Goal: Task Accomplishment & Management: Use online tool/utility

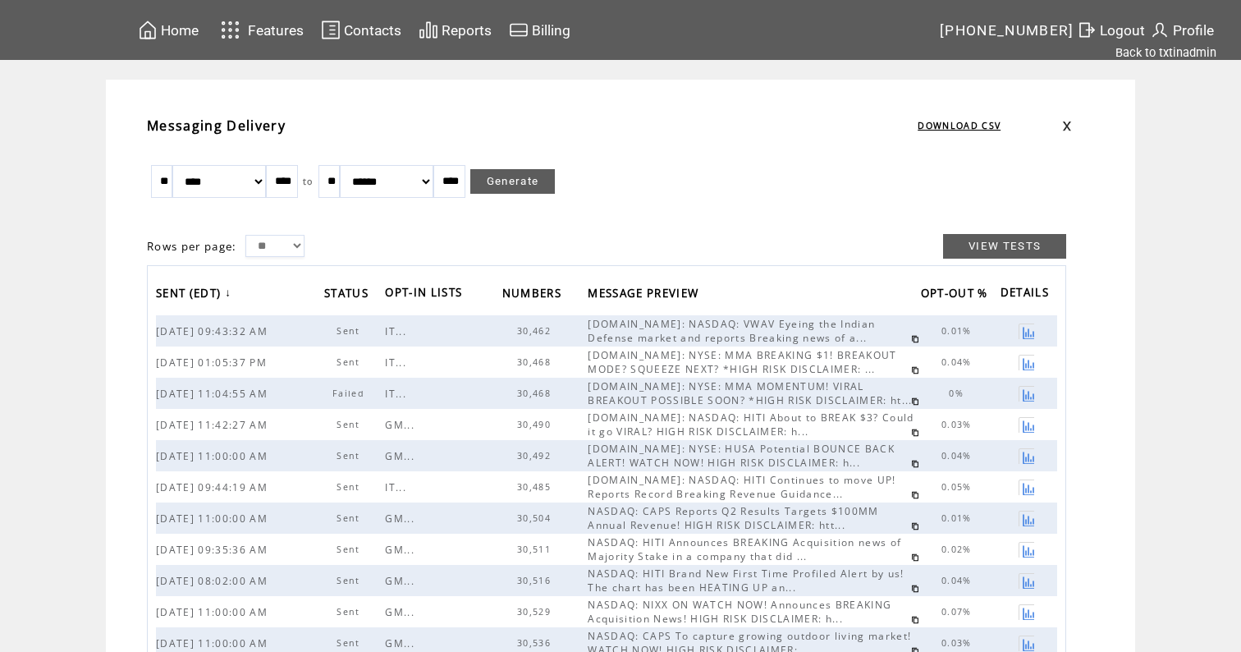
click at [911, 339] on link at bounding box center [915, 339] width 8 height 8
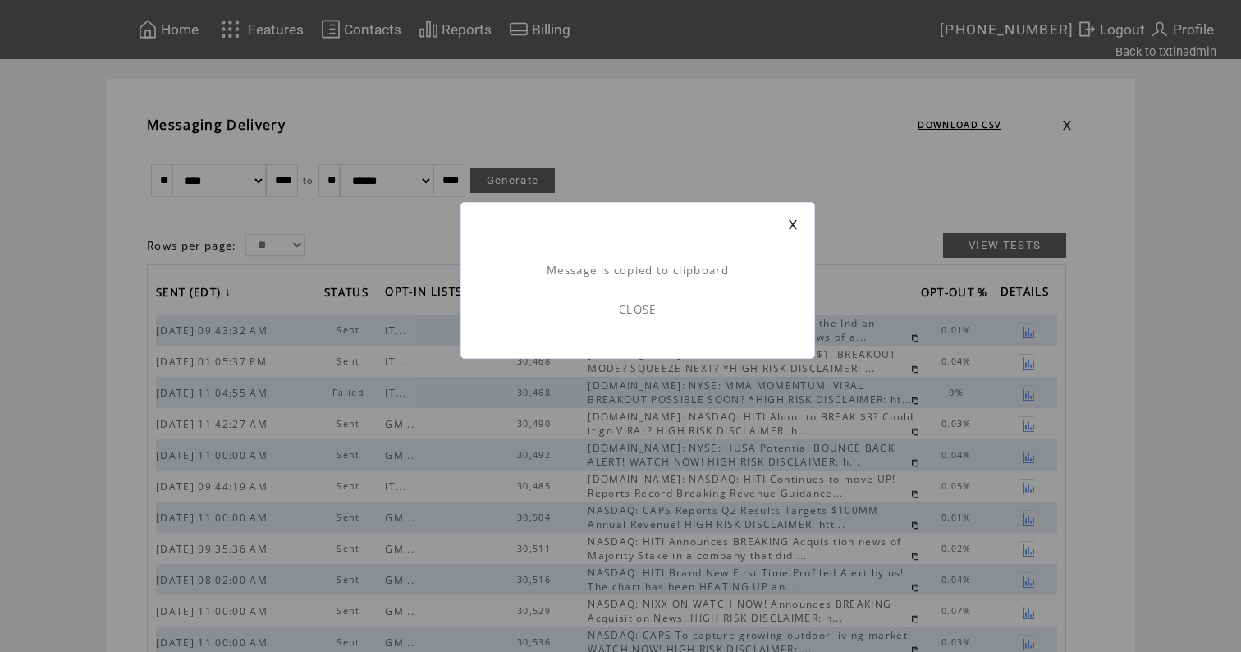
click at [619, 310] on link "CLOSE" at bounding box center [638, 309] width 38 height 15
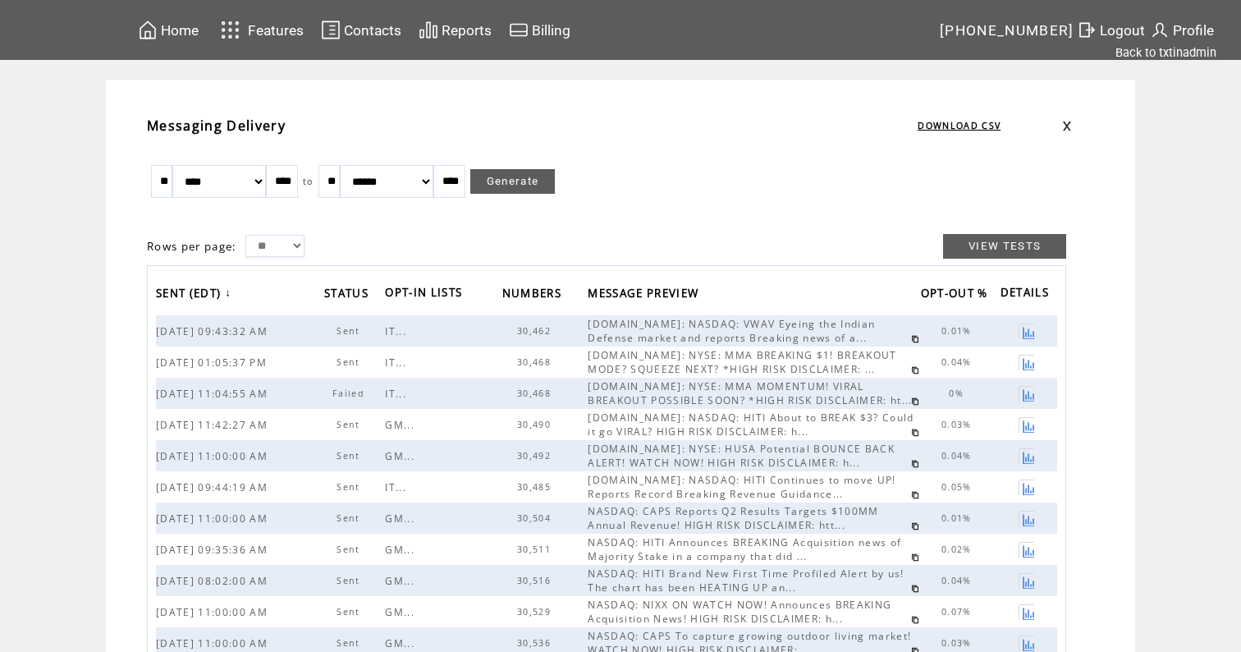
click at [199, 35] on span "Home" at bounding box center [180, 30] width 38 height 16
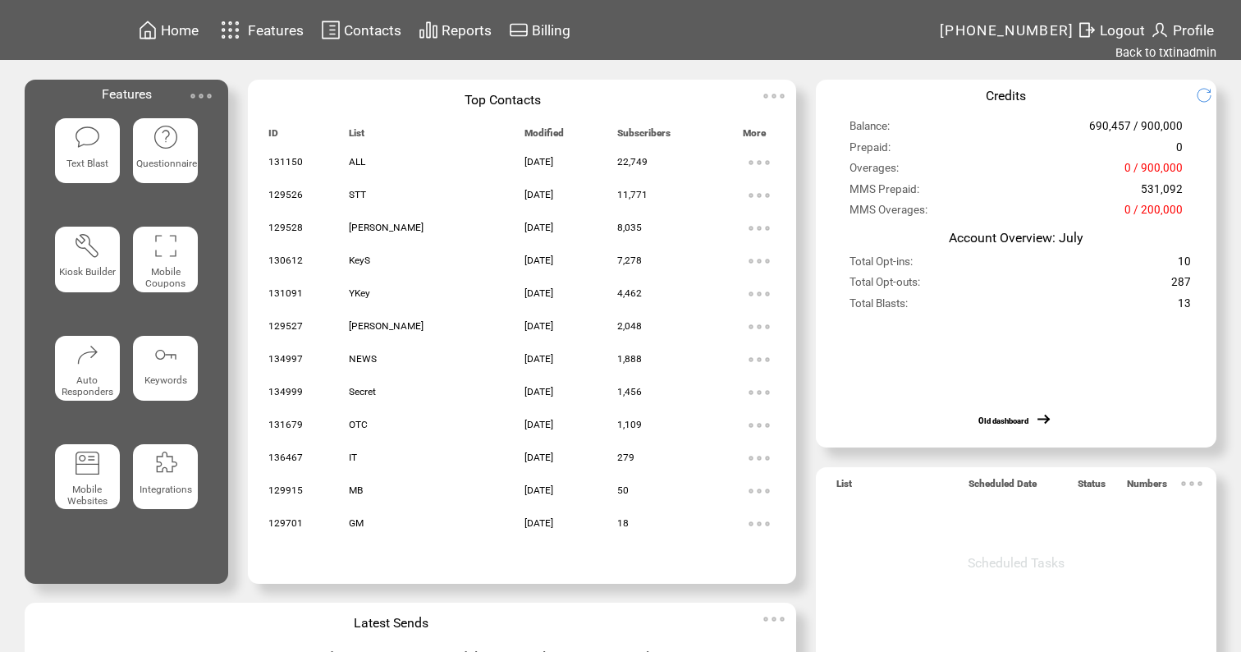
click at [89, 154] on featuretext "Text Blast" at bounding box center [87, 167] width 65 height 26
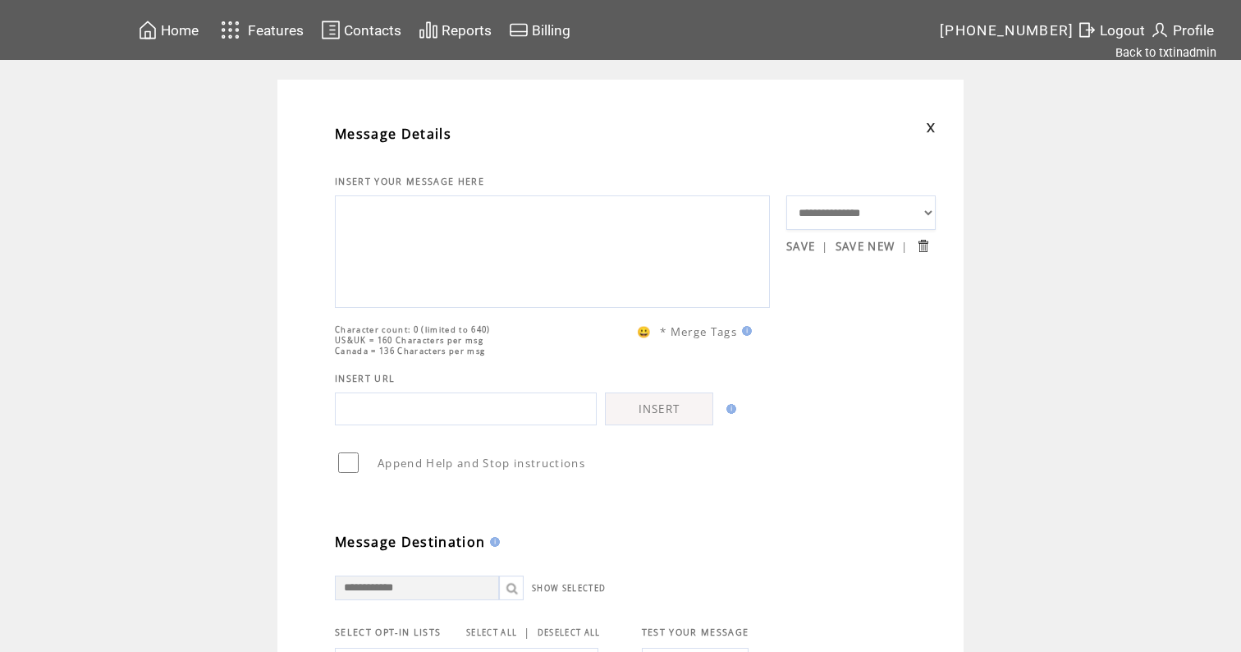
click at [502, 242] on textarea at bounding box center [552, 249] width 417 height 98
paste textarea "**********"
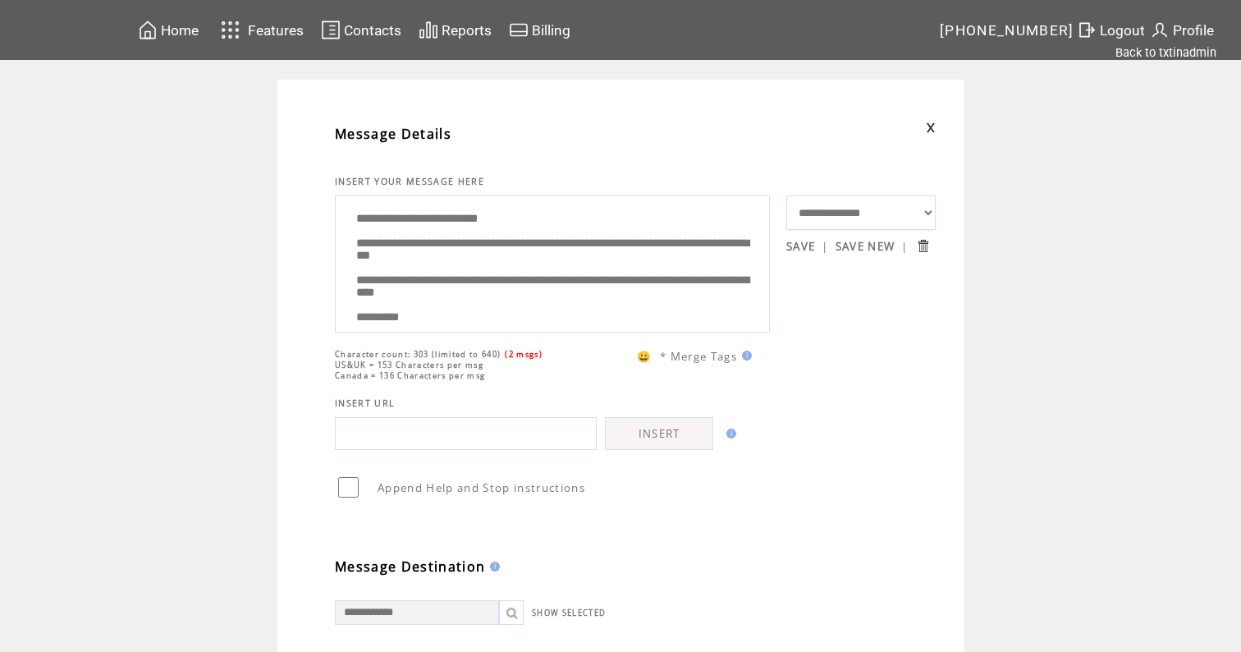
drag, startPoint x: 433, startPoint y: 267, endPoint x: 449, endPoint y: 225, distance: 44.7
click at [449, 225] on textarea "**********" at bounding box center [552, 261] width 417 height 123
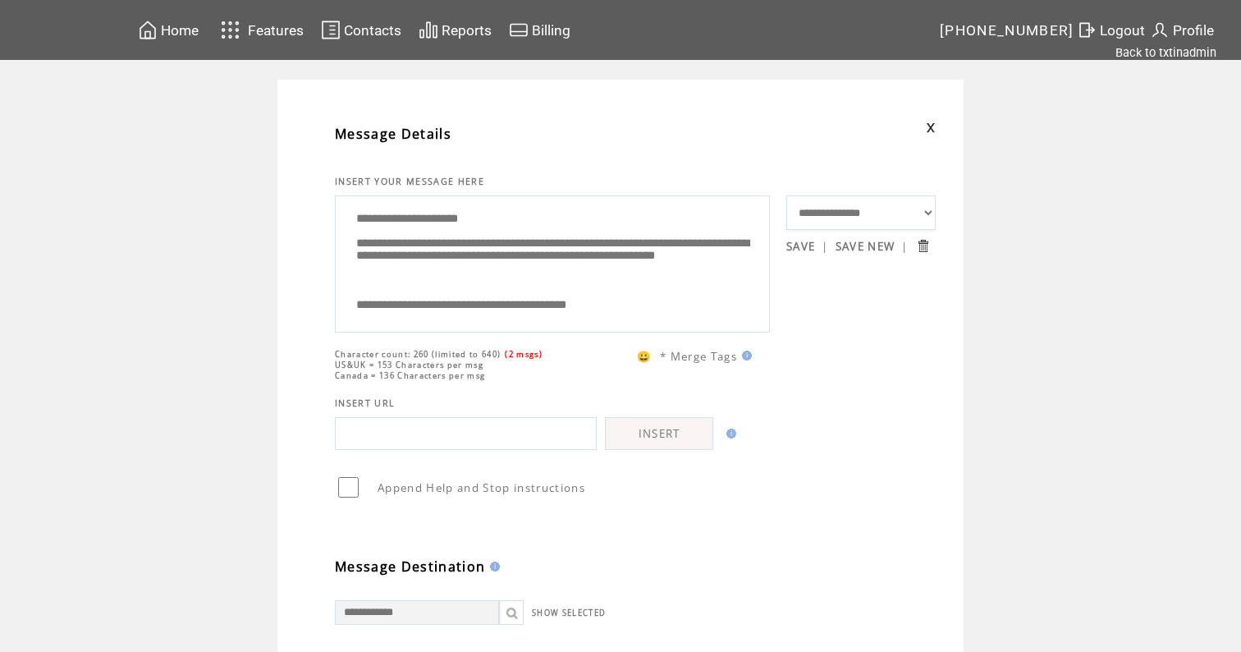
scroll to position [5, 0]
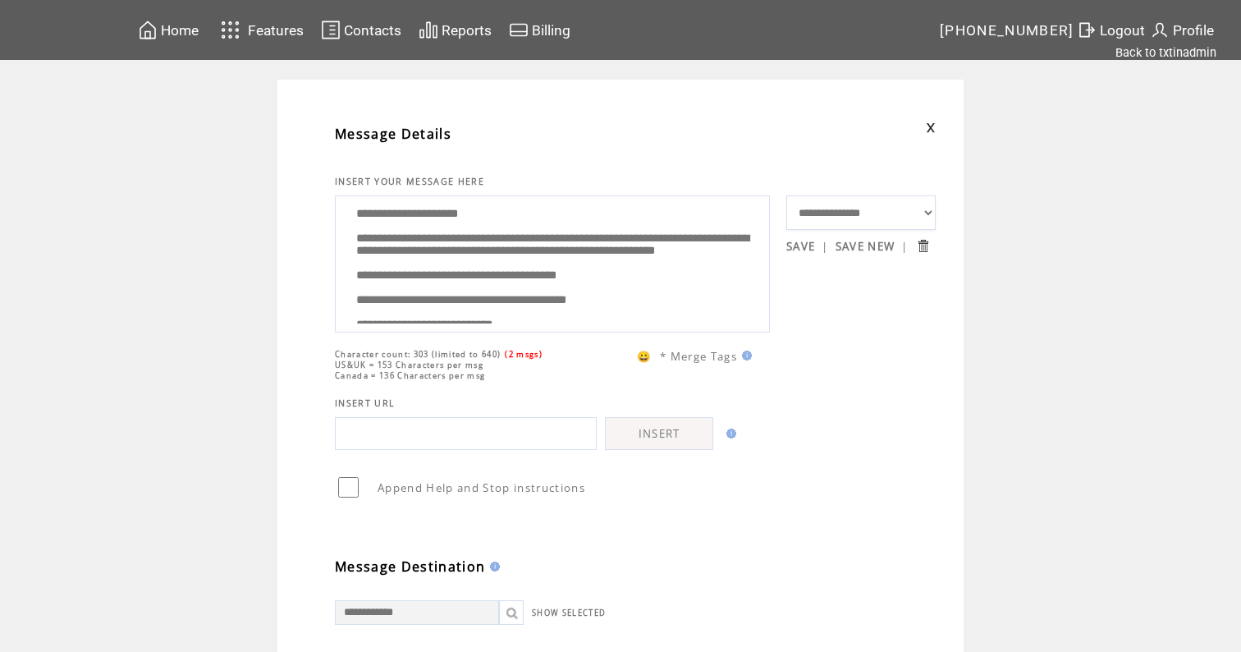
click at [584, 292] on textarea "**********" at bounding box center [552, 261] width 417 height 123
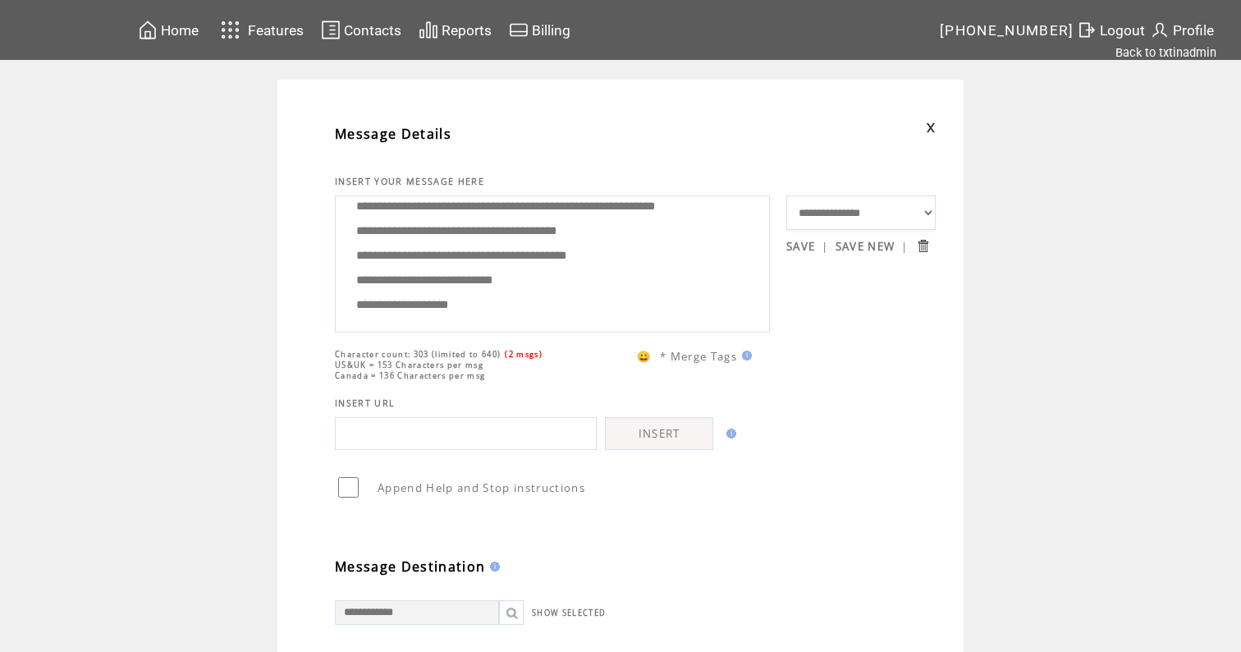
scroll to position [0, 0]
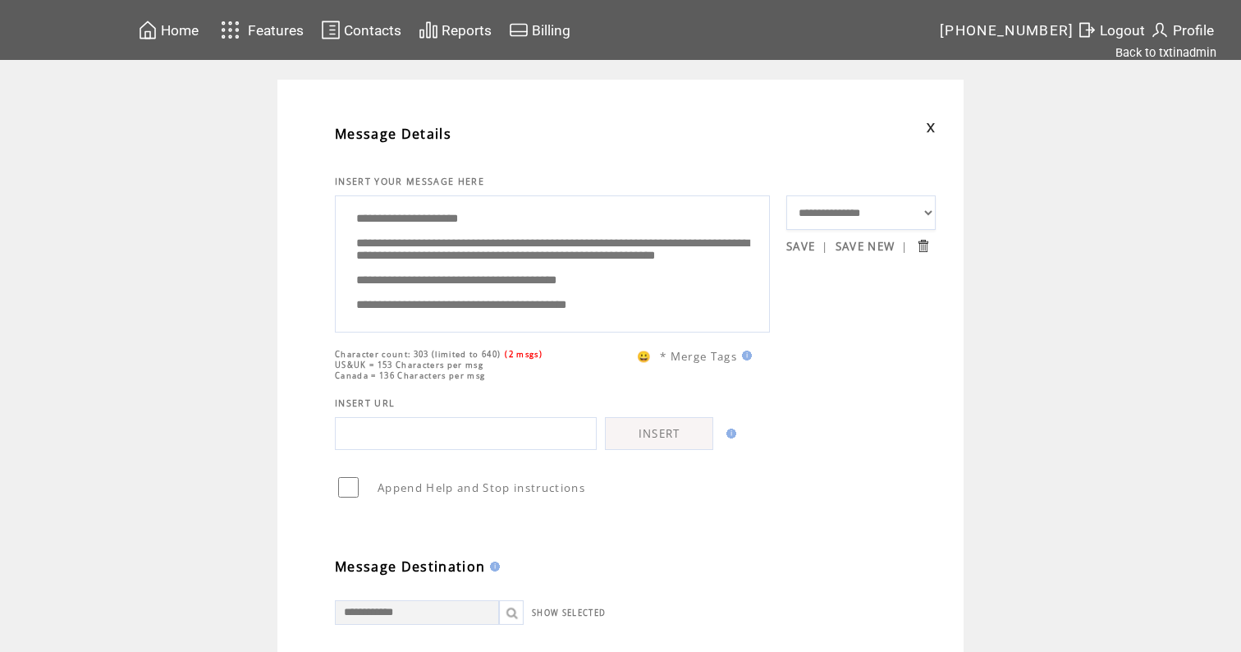
drag, startPoint x: 509, startPoint y: 300, endPoint x: 495, endPoint y: 130, distance: 170.5
click at [495, 130] on tbody "**********" at bounding box center [635, 573] width 601 height 922
click at [492, 252] on textarea "**********" at bounding box center [552, 261] width 417 height 123
click at [496, 275] on textarea "**********" at bounding box center [552, 261] width 417 height 123
drag, startPoint x: 506, startPoint y: 308, endPoint x: 466, endPoint y: 130, distance: 182.4
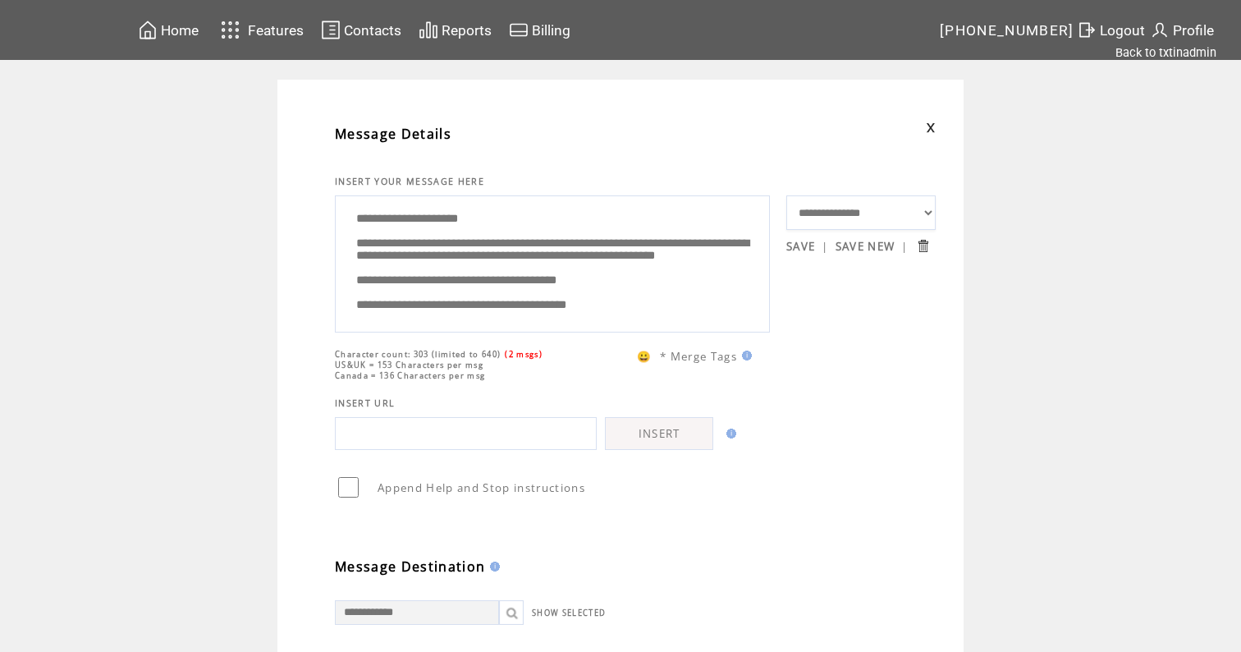
click at [466, 130] on tbody "**********" at bounding box center [635, 573] width 601 height 922
click at [477, 257] on textarea "**********" at bounding box center [552, 261] width 417 height 123
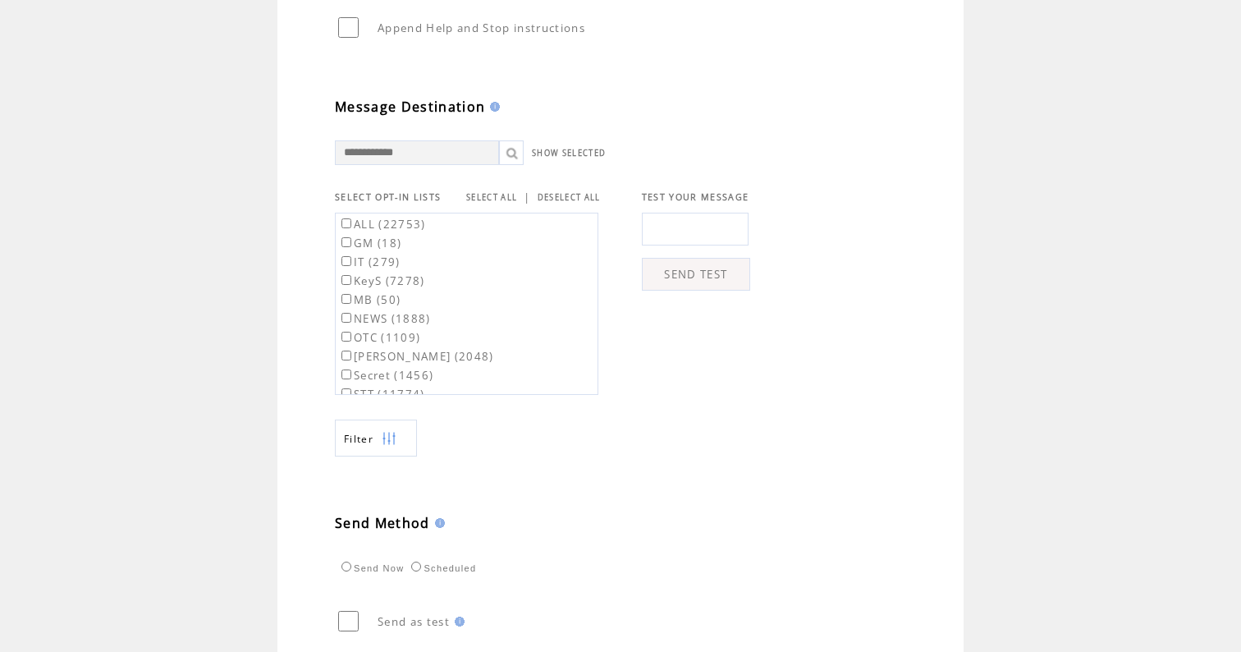
scroll to position [582, 0]
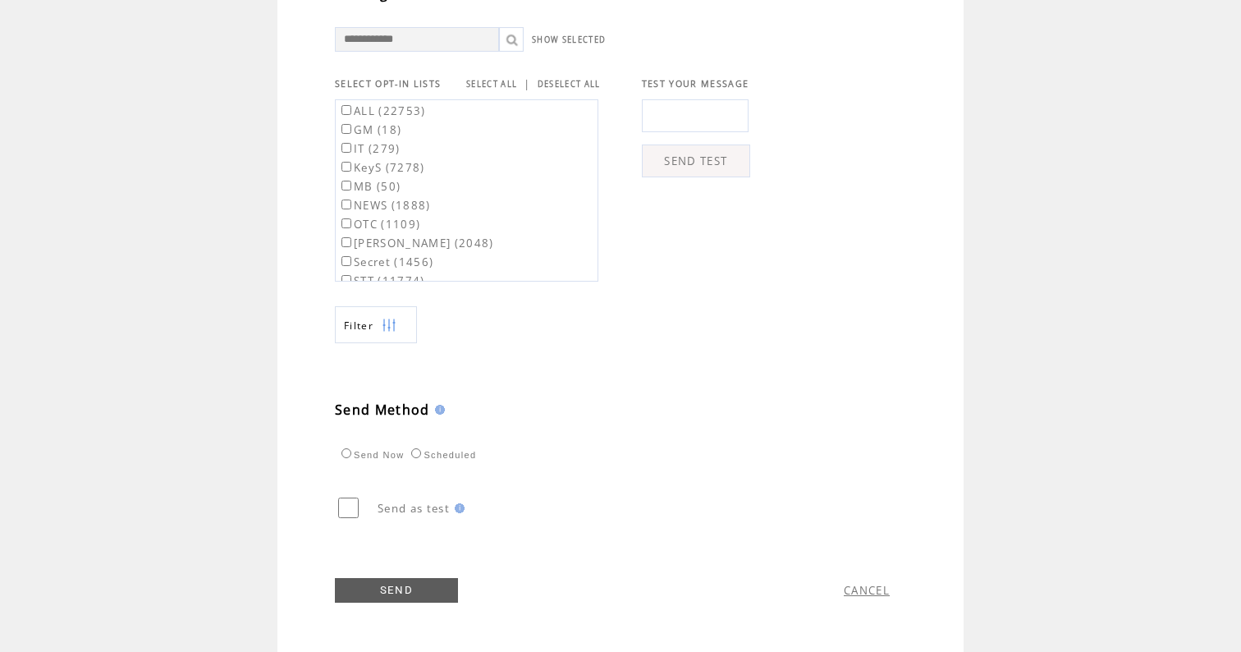
type textarea "**********"
click at [491, 80] on link "SELECT ALL" at bounding box center [491, 84] width 51 height 11
click at [395, 107] on label "ALL (22753)" at bounding box center [382, 110] width 88 height 15
click at [382, 126] on label "GM (18)" at bounding box center [369, 129] width 63 height 15
click at [391, 588] on link "SEND" at bounding box center [396, 590] width 123 height 25
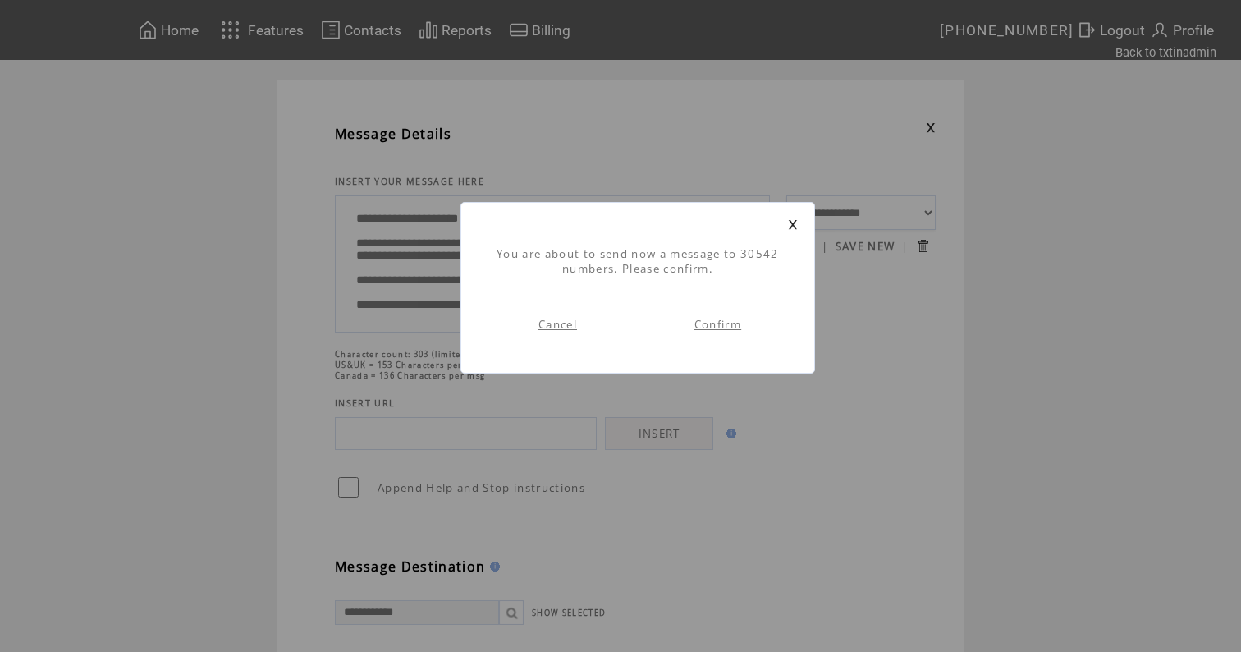
scroll to position [1, 0]
click at [716, 323] on link "Confirm" at bounding box center [717, 324] width 47 height 15
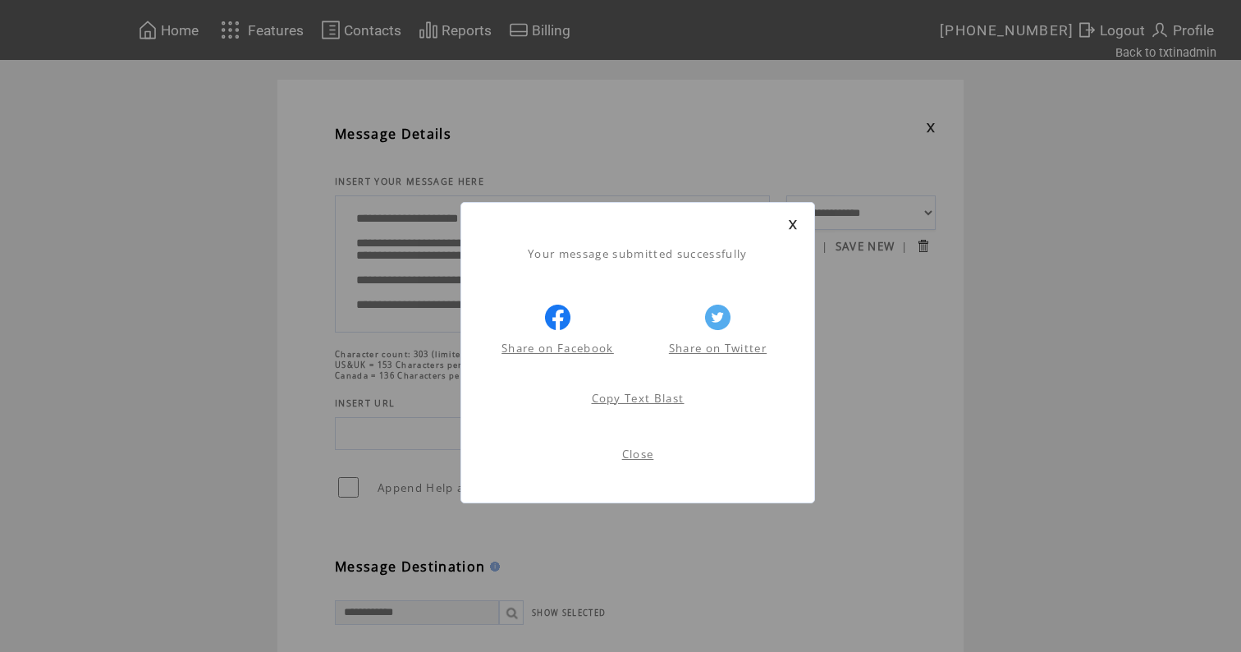
scroll to position [1, 0]
click at [793, 223] on link at bounding box center [793, 224] width 10 height 11
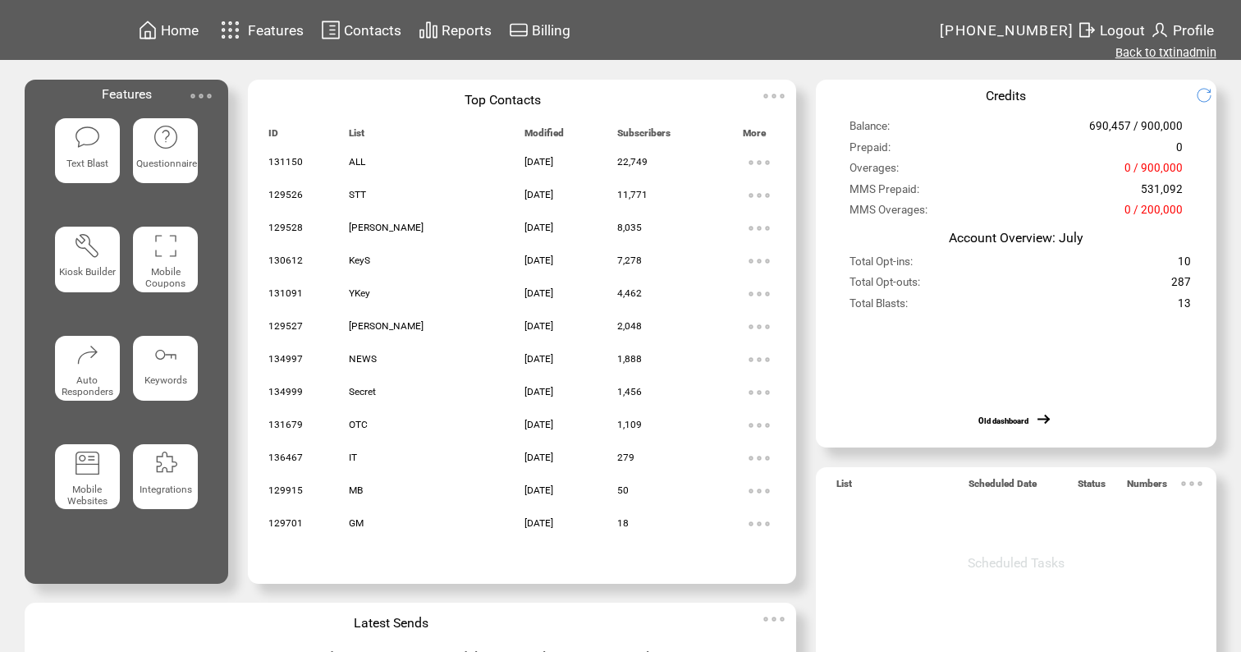
click at [1152, 53] on link "Back to txtinadmin" at bounding box center [1165, 52] width 101 height 15
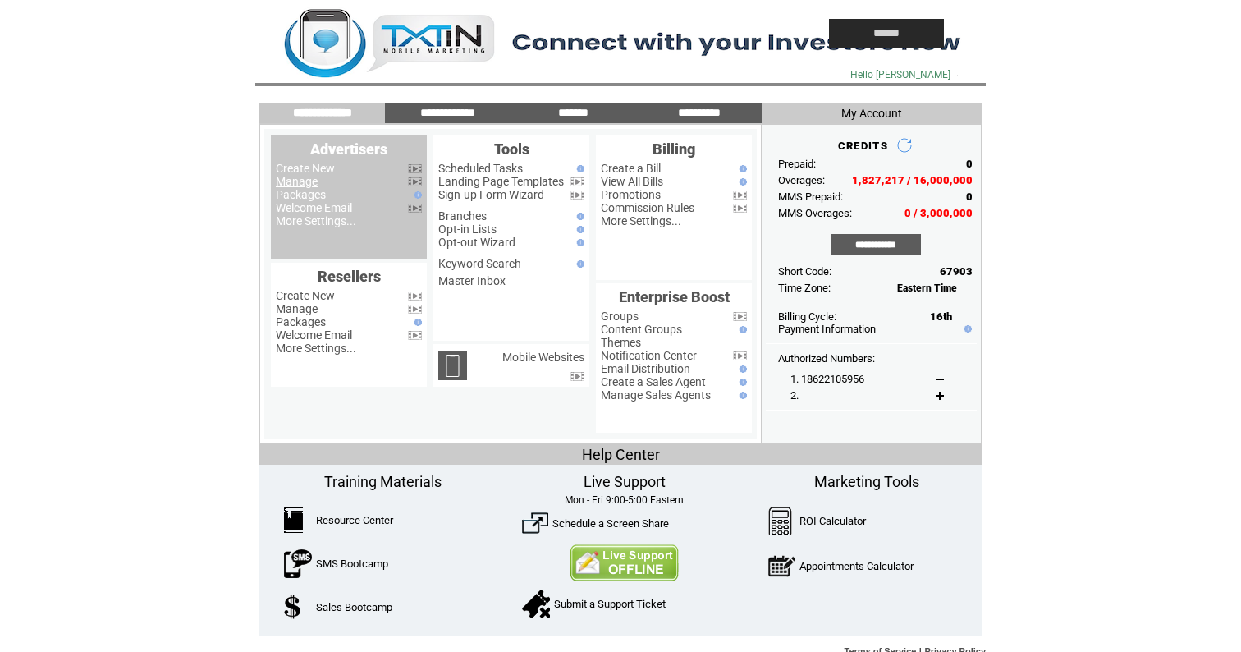
click at [299, 181] on link "Manage" at bounding box center [297, 181] width 42 height 13
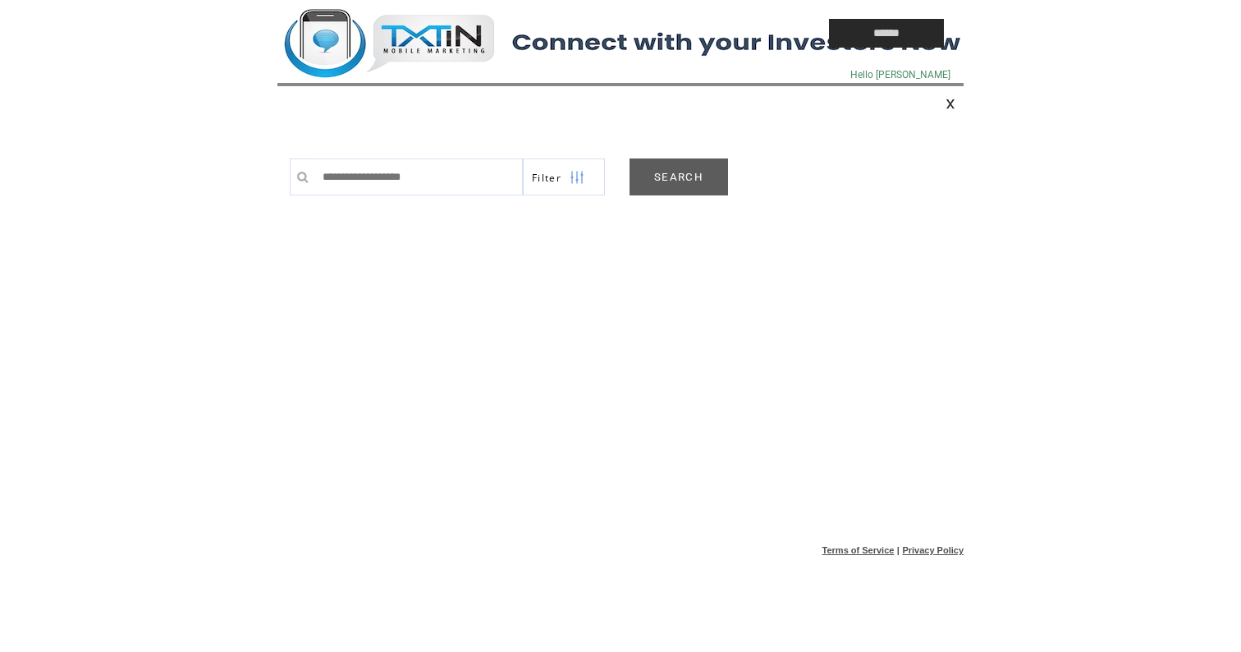
click at [692, 183] on link "SEARCH" at bounding box center [678, 176] width 98 height 37
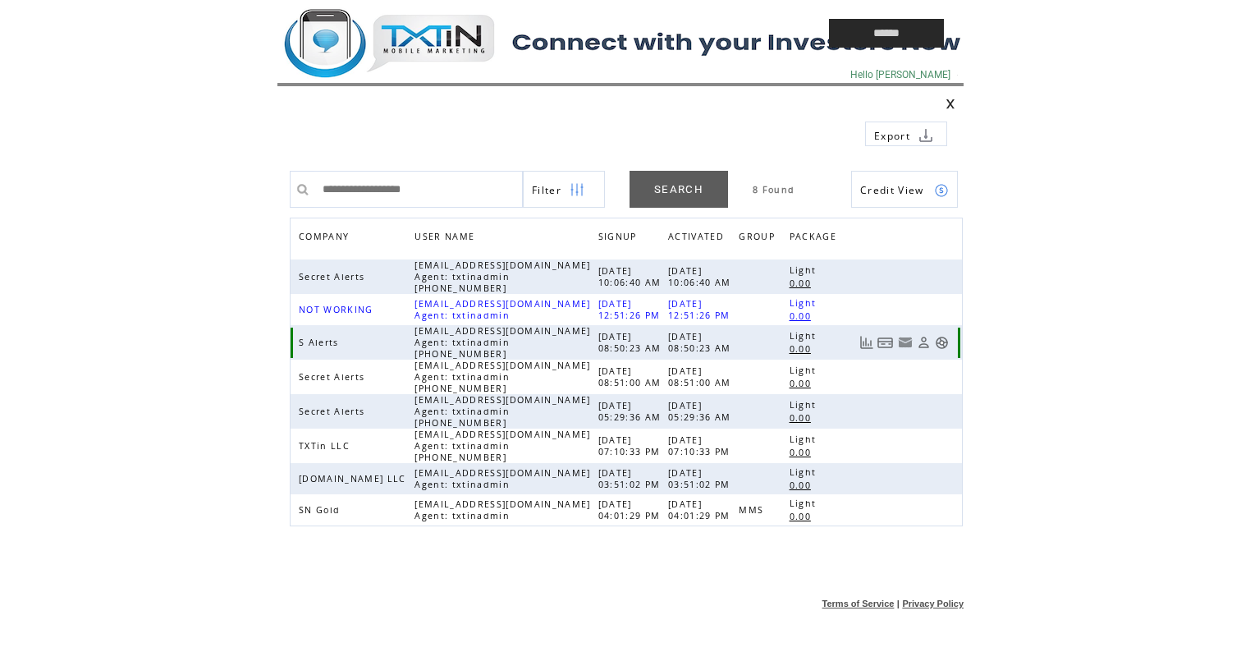
click at [941, 343] on link at bounding box center [942, 343] width 14 height 14
click at [437, 39] on td at bounding box center [515, 33] width 476 height 66
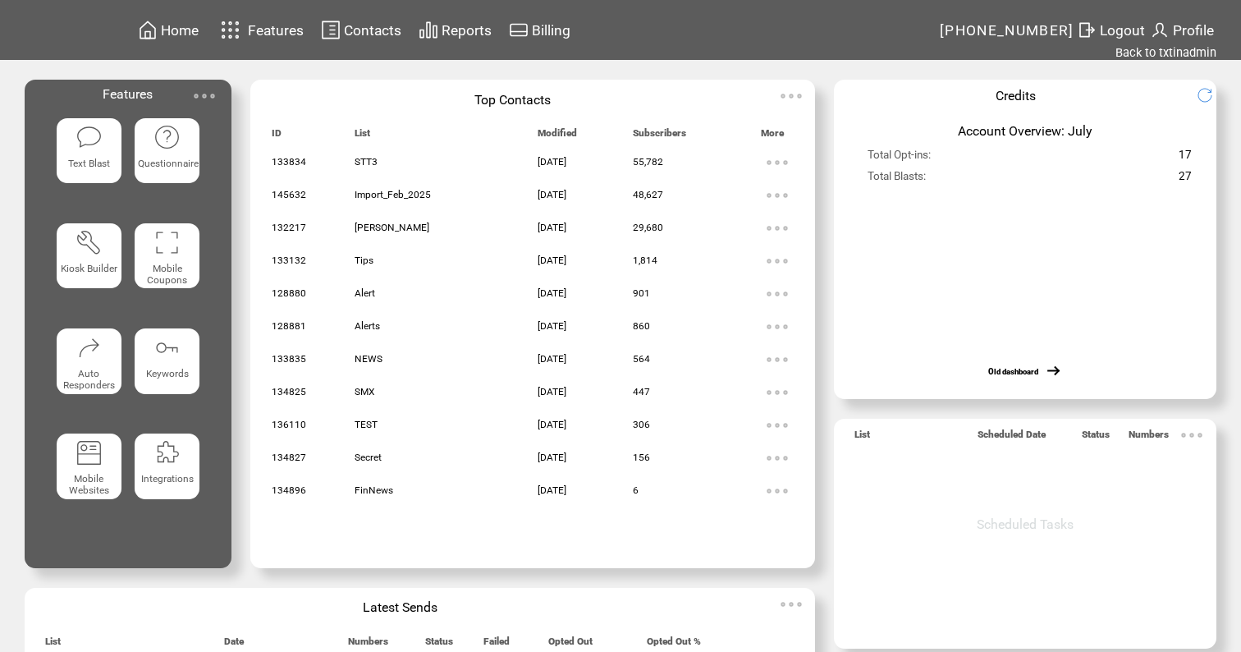
click at [83, 145] on img at bounding box center [89, 137] width 27 height 27
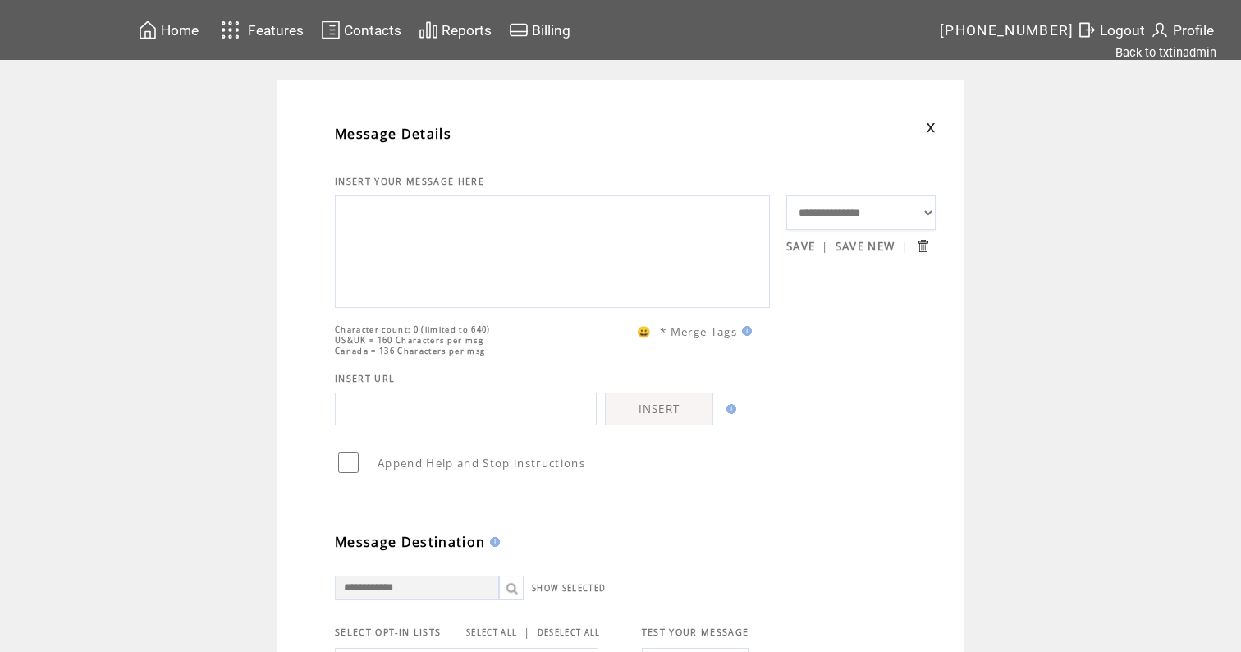
click at [417, 249] on textarea at bounding box center [552, 249] width 417 height 98
paste textarea "**********"
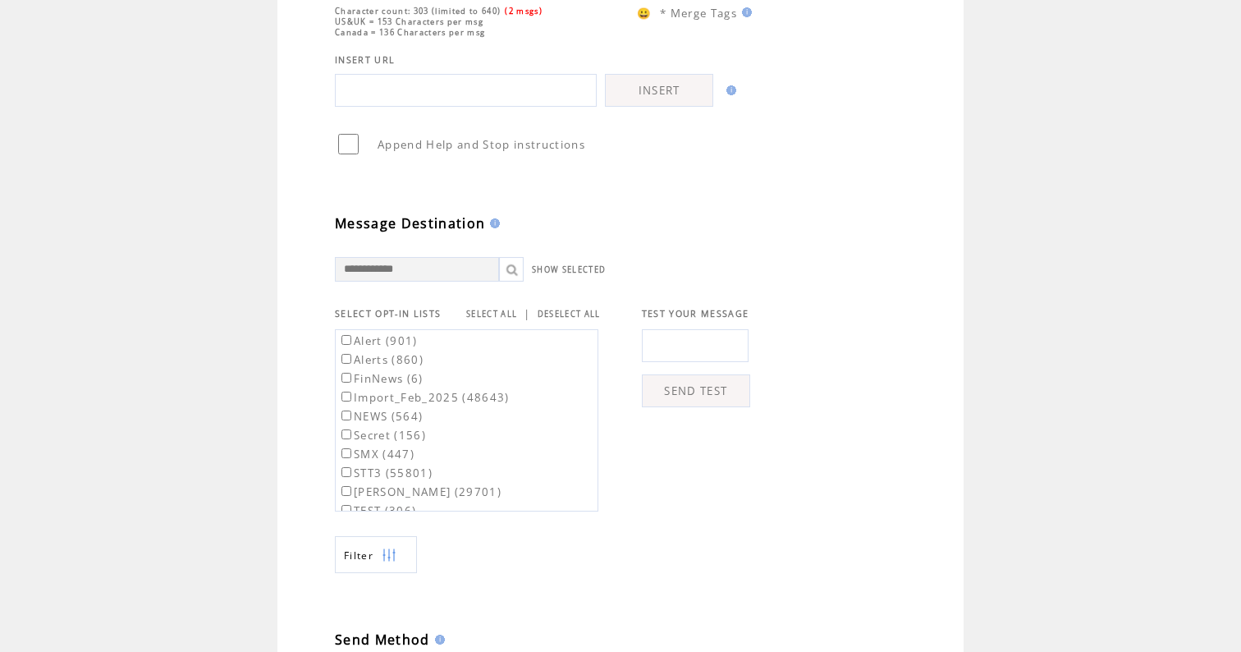
scroll to position [561, 0]
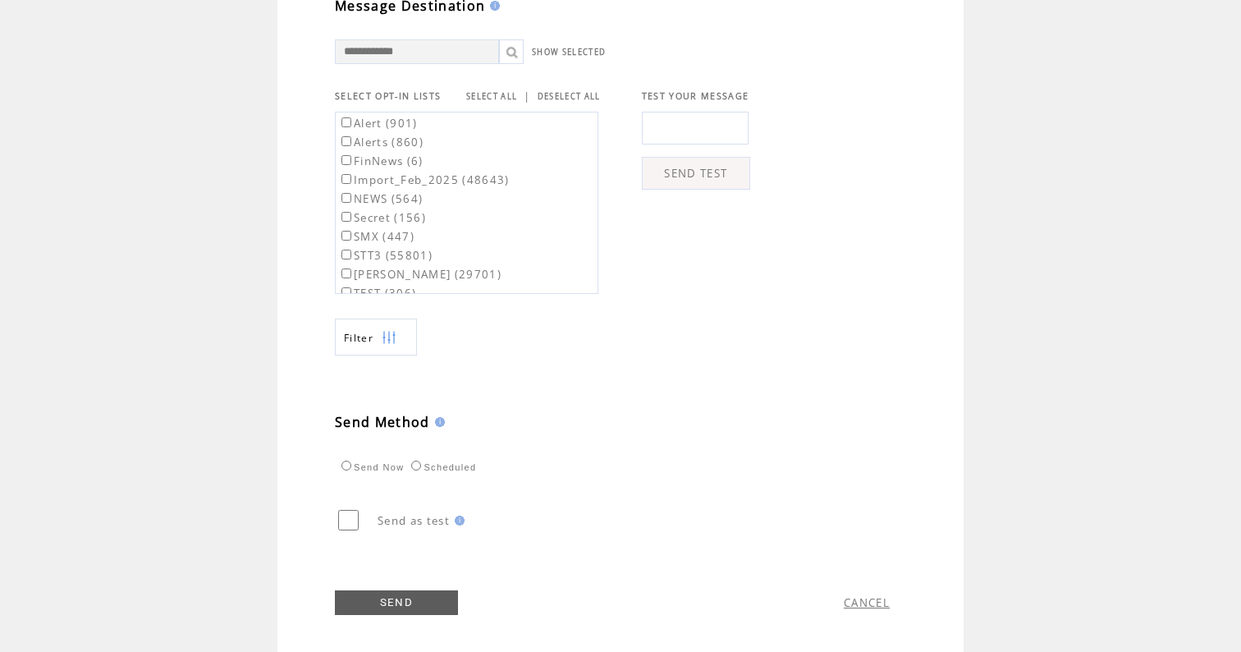
type textarea "**********"
click at [402, 130] on label "Alert (901)" at bounding box center [378, 123] width 80 height 15
click at [401, 126] on label "Alert (901)" at bounding box center [378, 123] width 80 height 15
click at [494, 92] on td "SELECT ALL | DESELECT ALL" at bounding box center [533, 96] width 135 height 15
click at [493, 95] on link "SELECT ALL" at bounding box center [491, 96] width 51 height 11
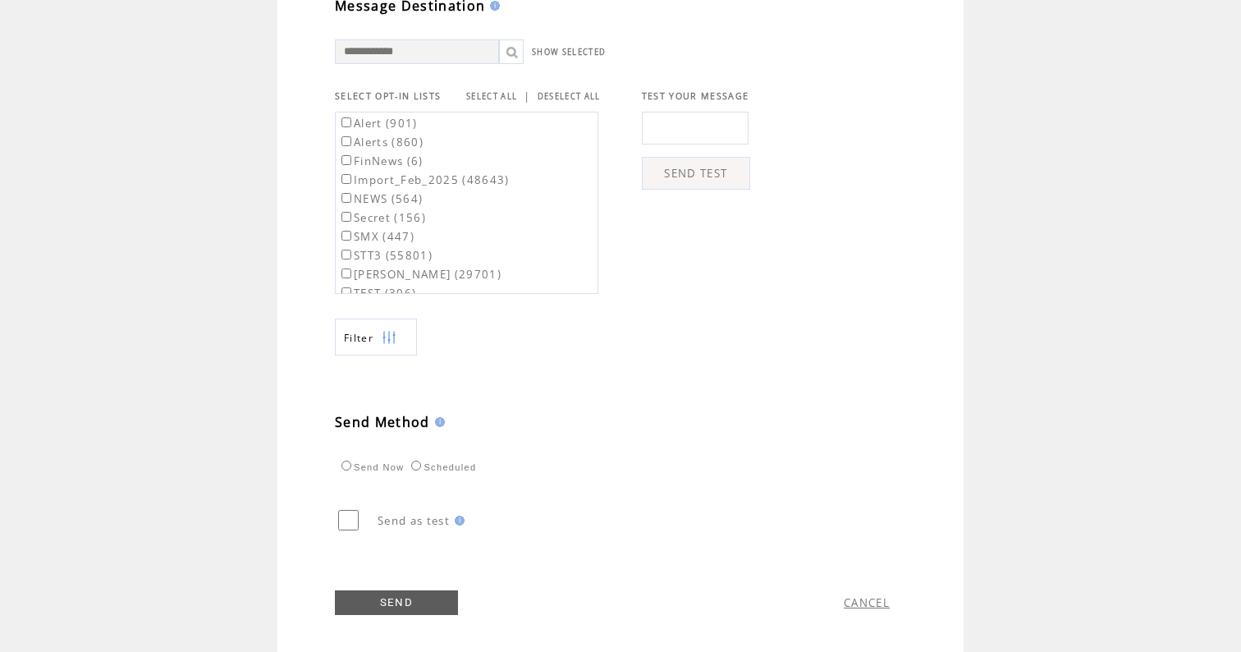
click at [360, 130] on label "Alert (901)" at bounding box center [378, 123] width 80 height 15
click at [360, 149] on label "Alerts (860)" at bounding box center [380, 142] width 85 height 15
click at [391, 611] on link "SEND" at bounding box center [396, 602] width 123 height 25
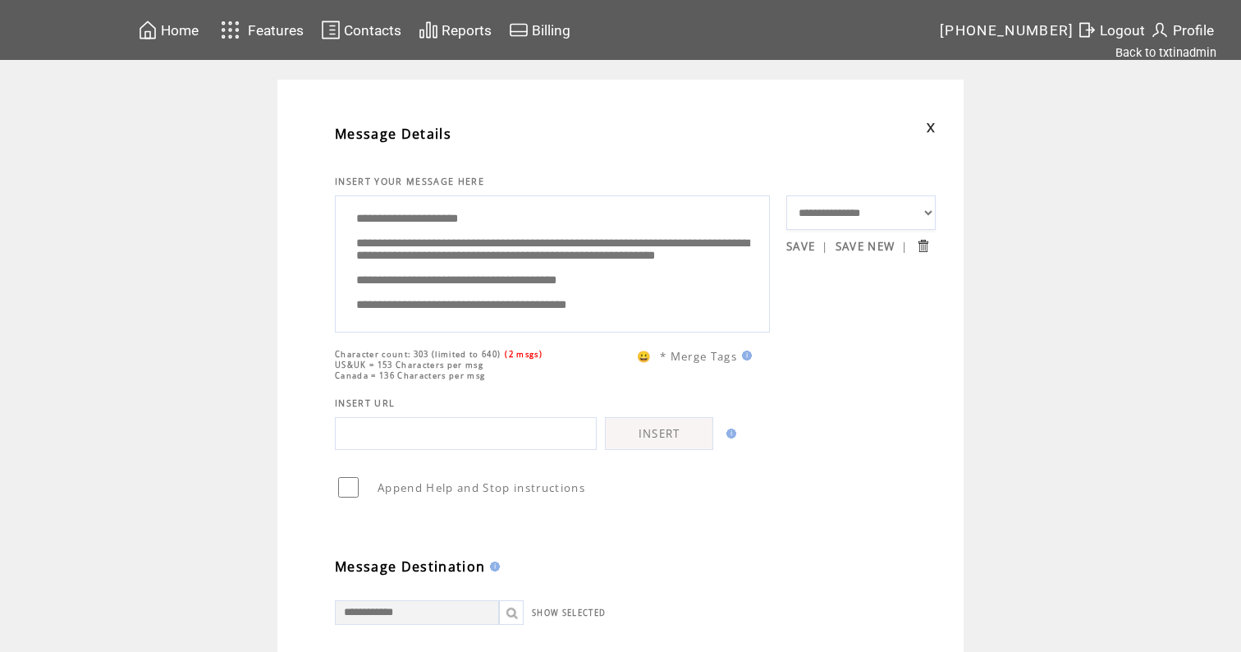
scroll to position [1, 0]
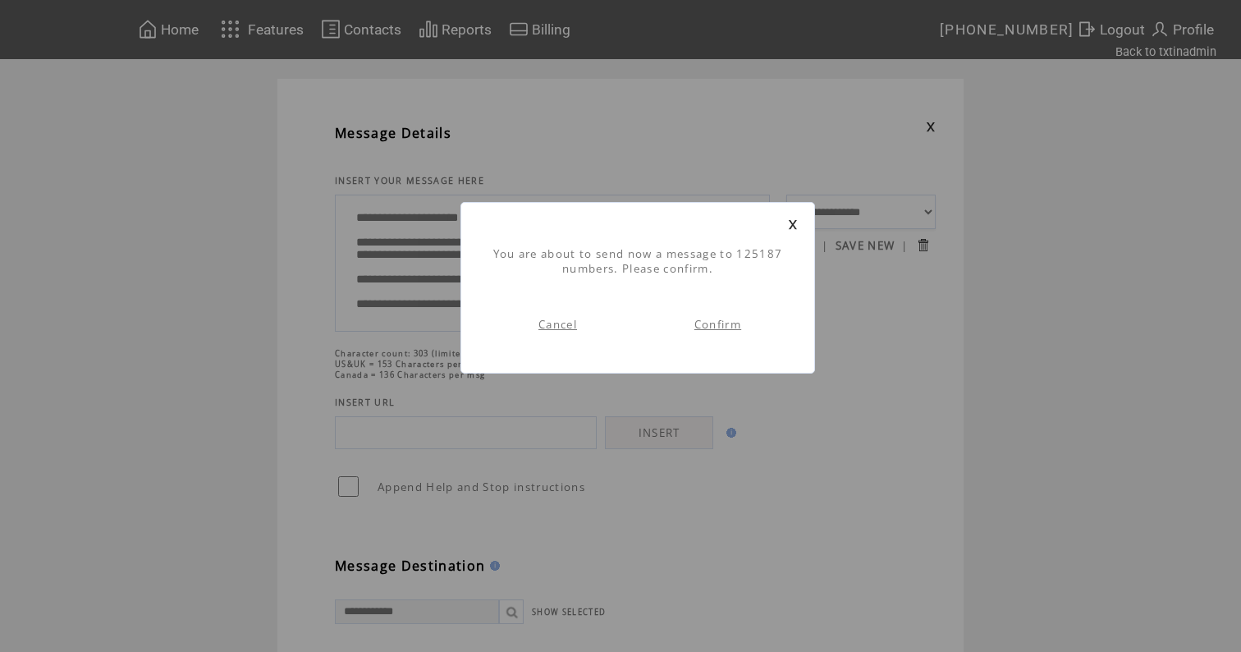
click at [720, 322] on link "Confirm" at bounding box center [717, 324] width 47 height 15
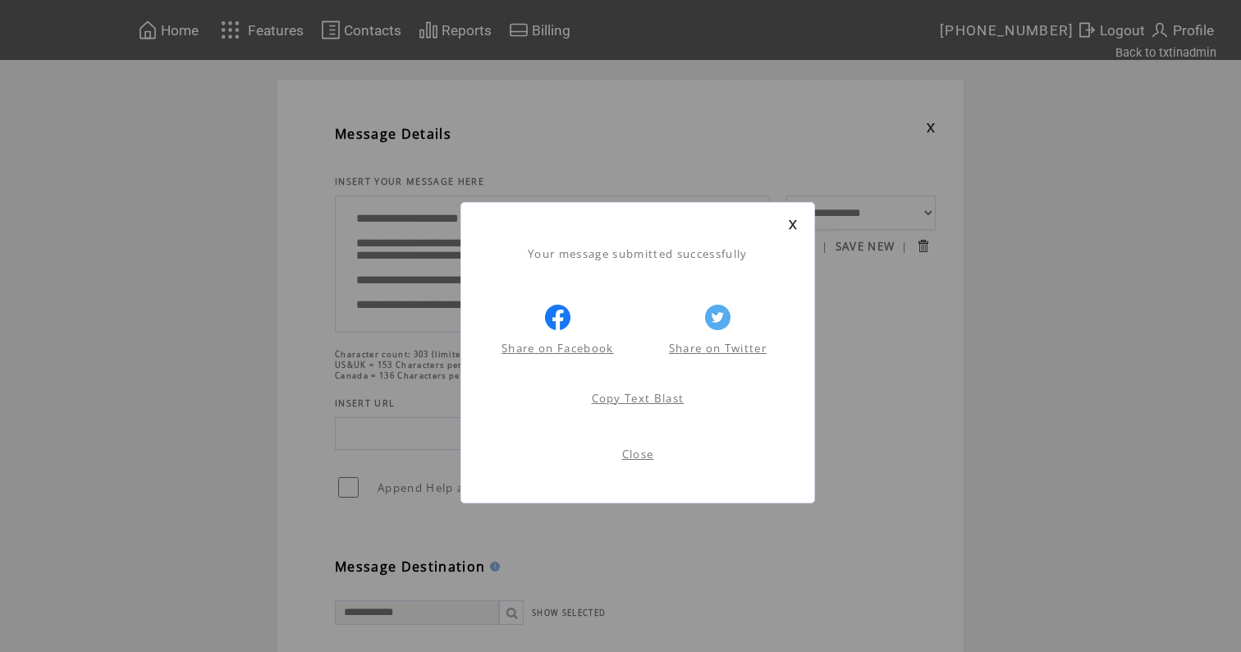
scroll to position [1, 0]
click at [642, 451] on link "Close" at bounding box center [638, 453] width 32 height 15
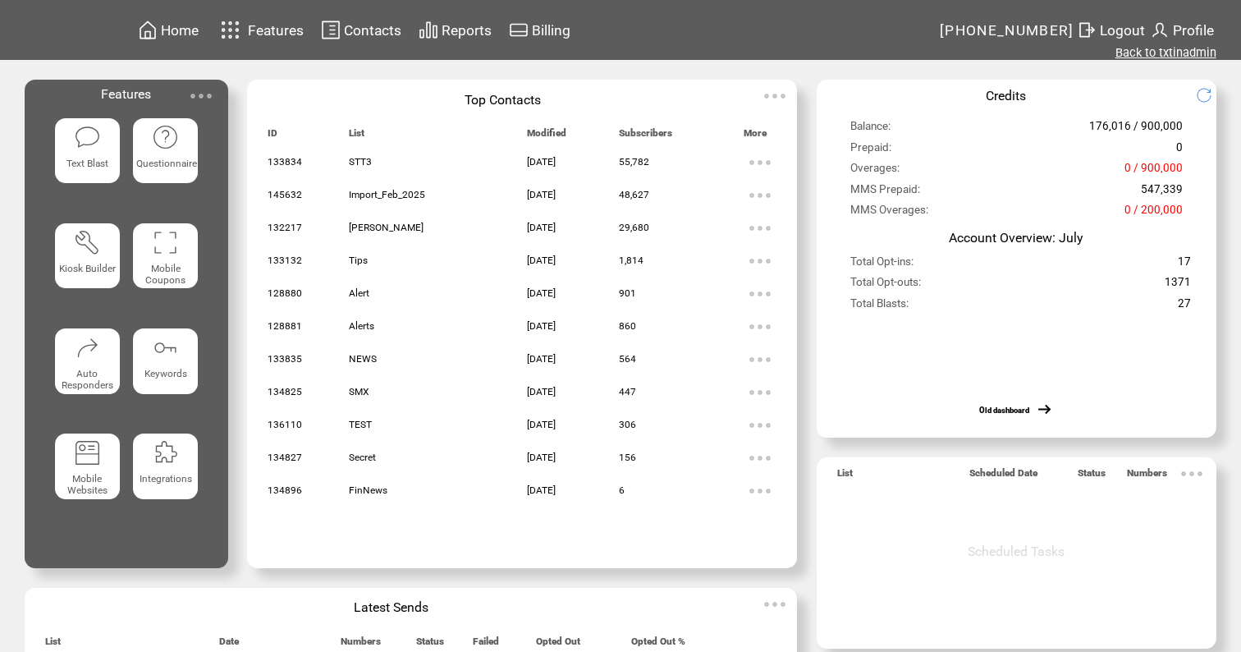
click at [1181, 48] on link "Back to txtinadmin" at bounding box center [1165, 52] width 101 height 15
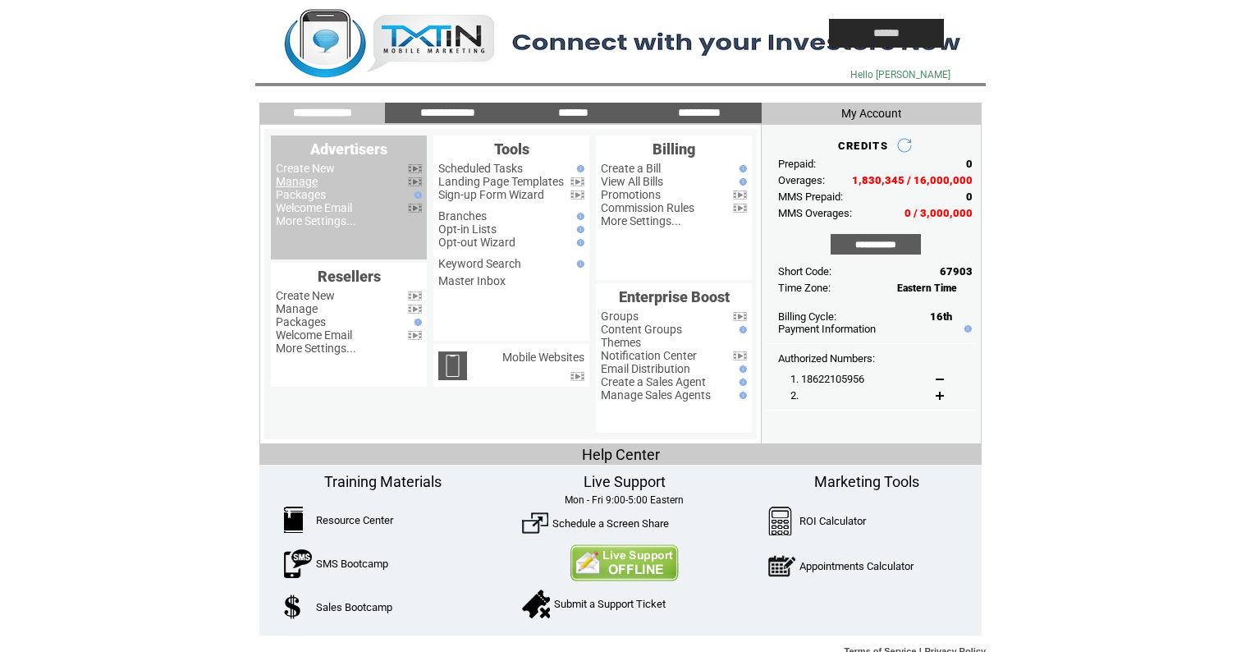
click at [306, 182] on link "Manage" at bounding box center [297, 181] width 42 height 13
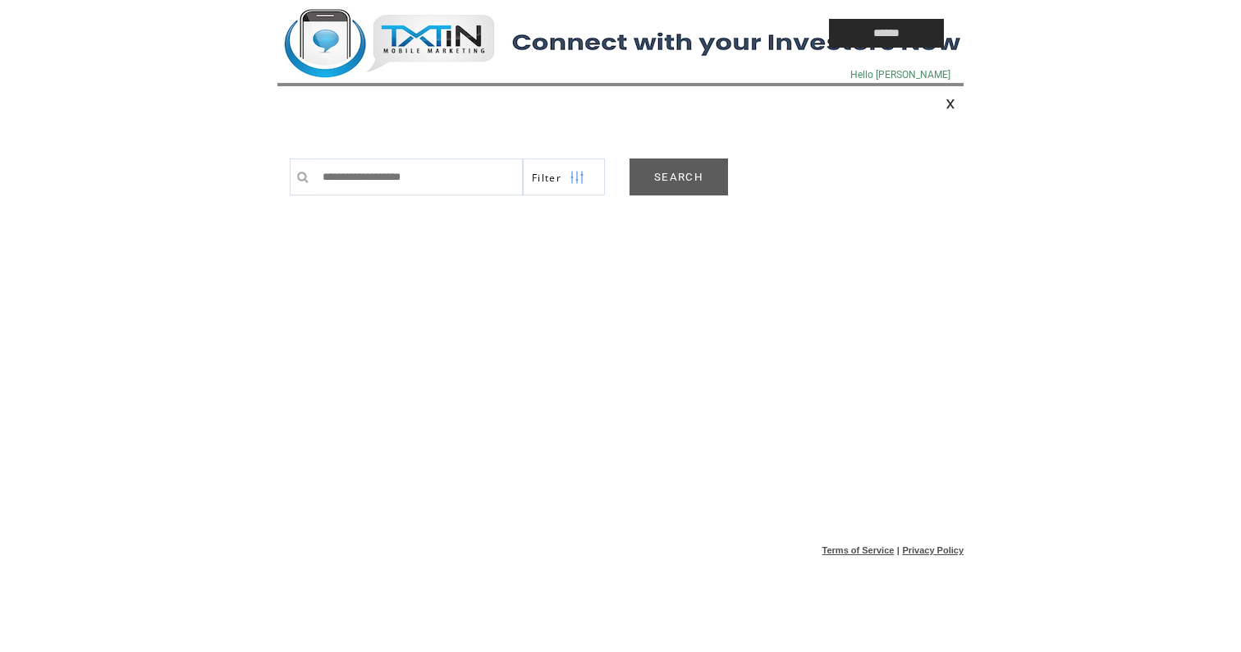
click at [693, 173] on link "SEARCH" at bounding box center [678, 176] width 98 height 37
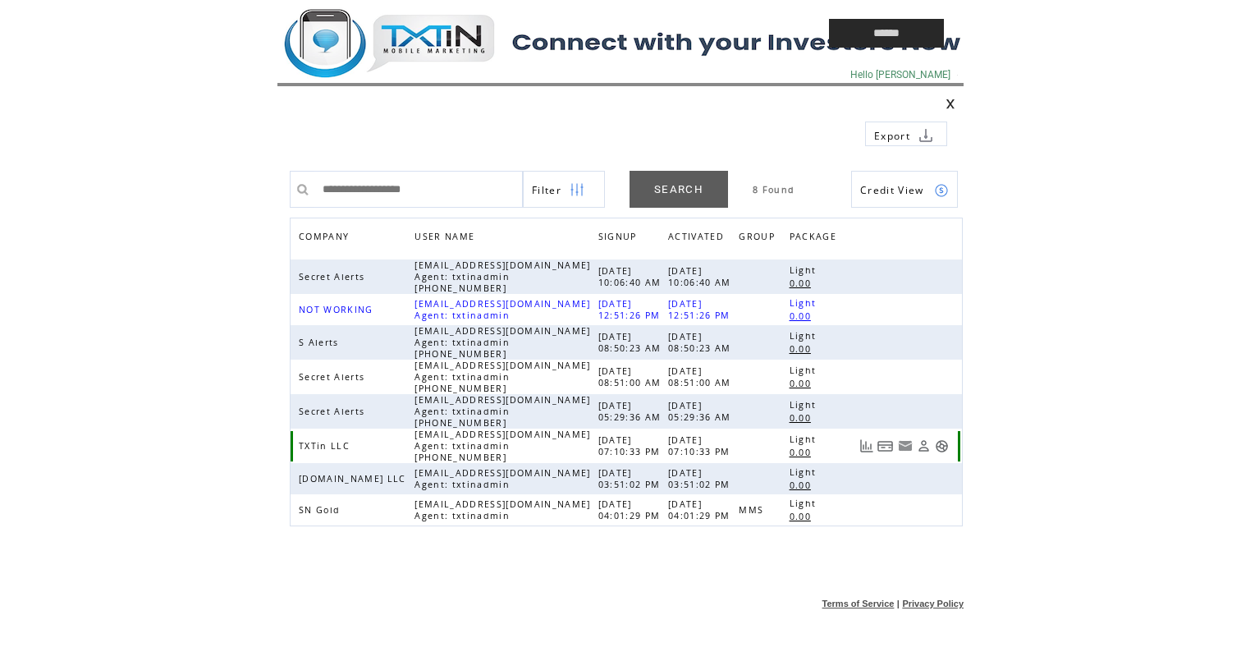
click at [943, 444] on link at bounding box center [942, 446] width 14 height 14
click at [416, 42] on td at bounding box center [515, 33] width 476 height 66
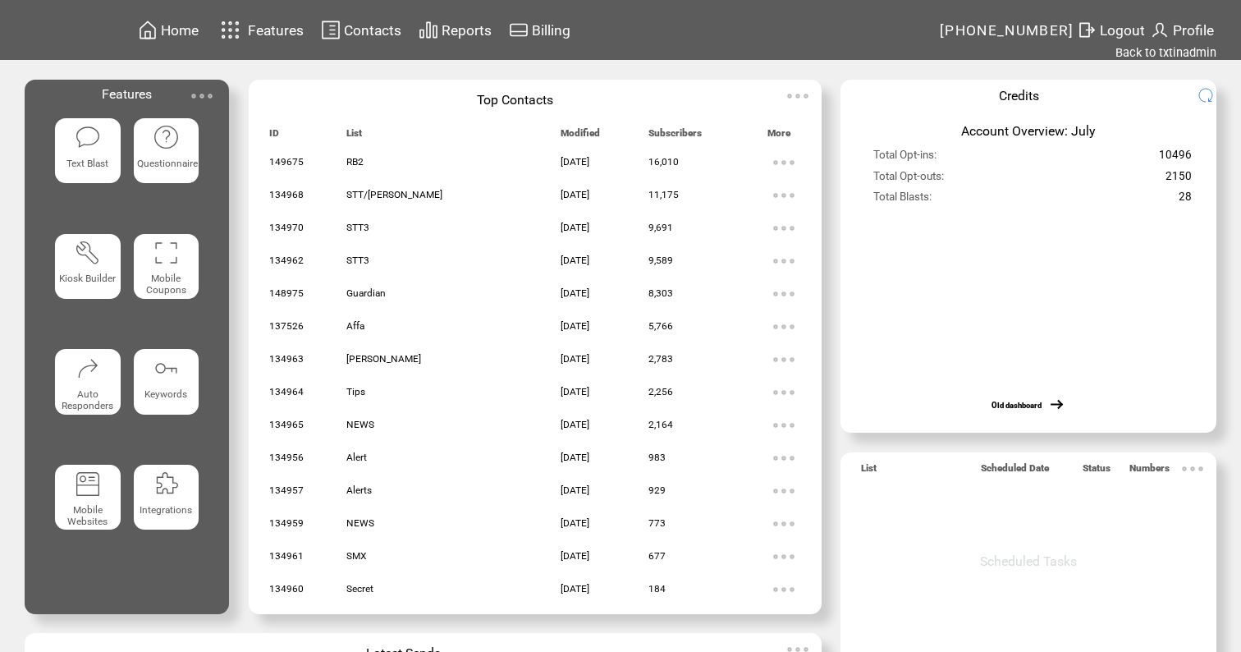
click at [104, 154] on featuretext "Text Blast" at bounding box center [87, 167] width 65 height 26
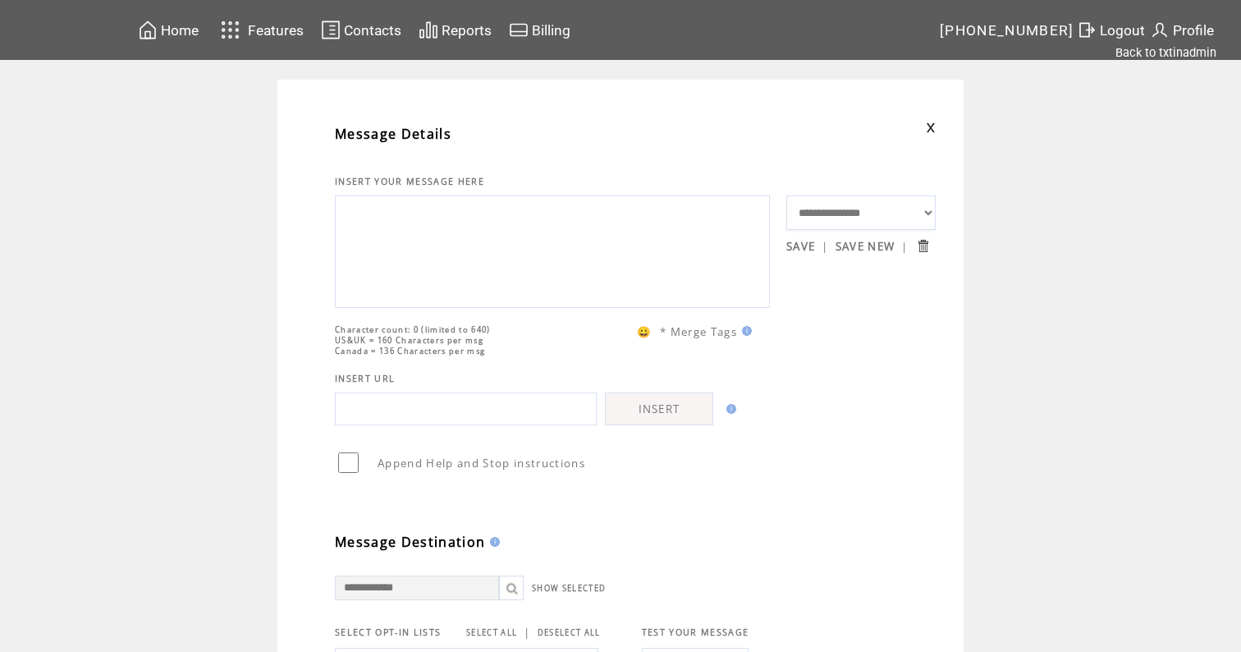
click at [396, 268] on textarea at bounding box center [552, 249] width 417 height 98
paste textarea "**********"
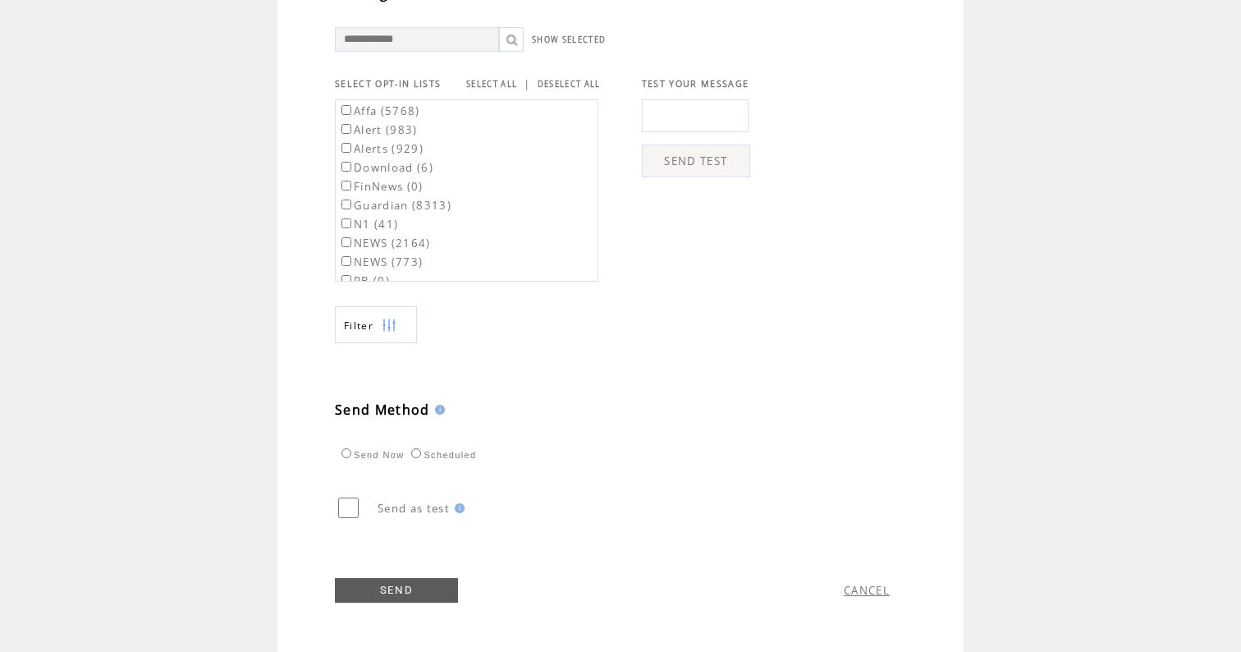
scroll to position [582, 0]
type textarea "**********"
click at [411, 105] on label "Affa (5768)" at bounding box center [379, 110] width 82 height 15
click at [409, 198] on label "Guardian (8313)" at bounding box center [394, 205] width 113 height 15
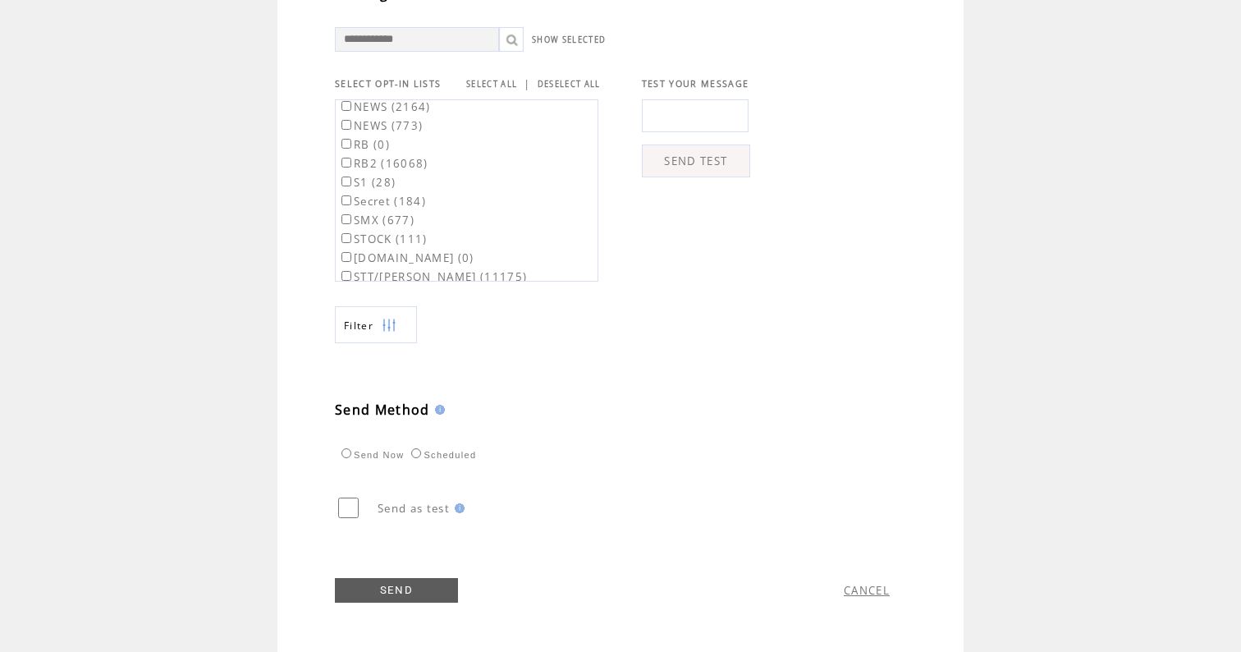
click at [411, 165] on label "RB2 (16068)" at bounding box center [383, 163] width 90 height 15
click at [405, 593] on link "SEND" at bounding box center [396, 590] width 123 height 25
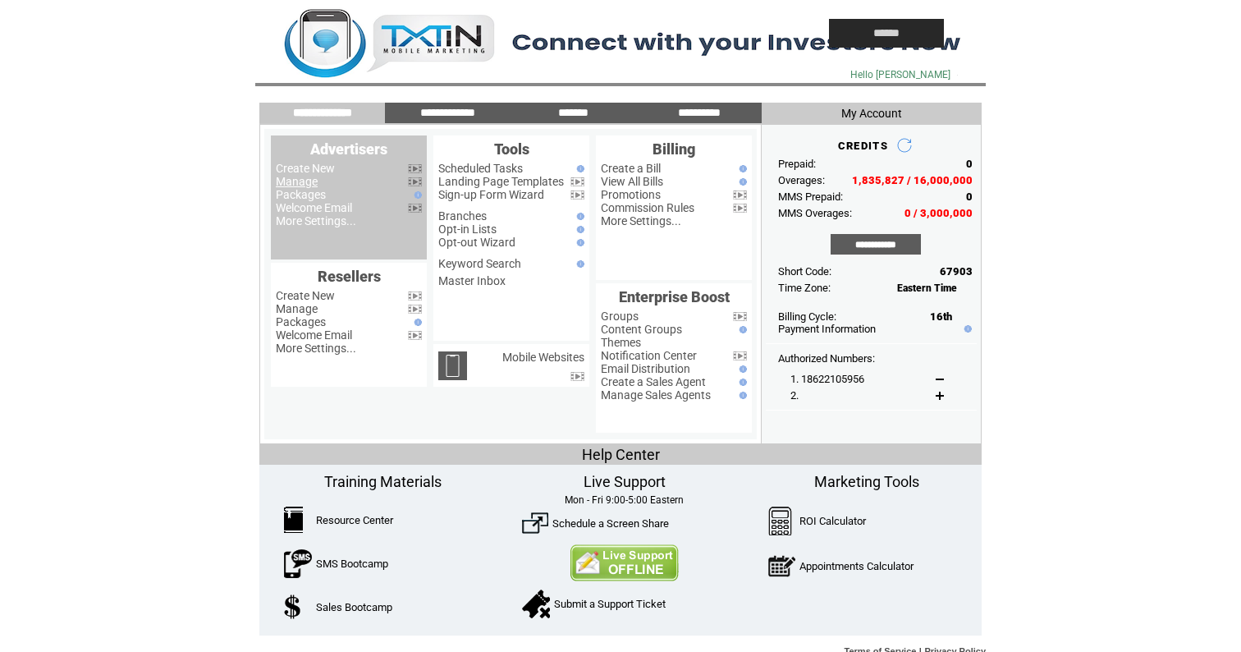
click at [302, 182] on link "Manage" at bounding box center [297, 181] width 42 height 13
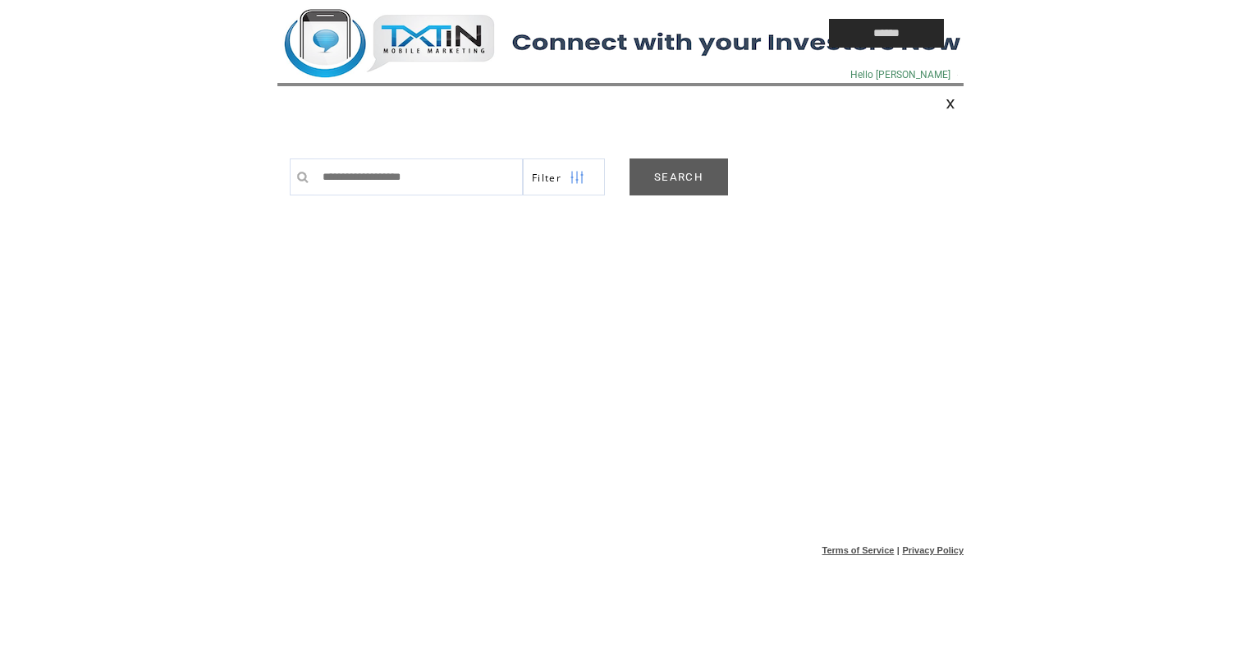
click at [671, 186] on link "SEARCH" at bounding box center [678, 176] width 98 height 37
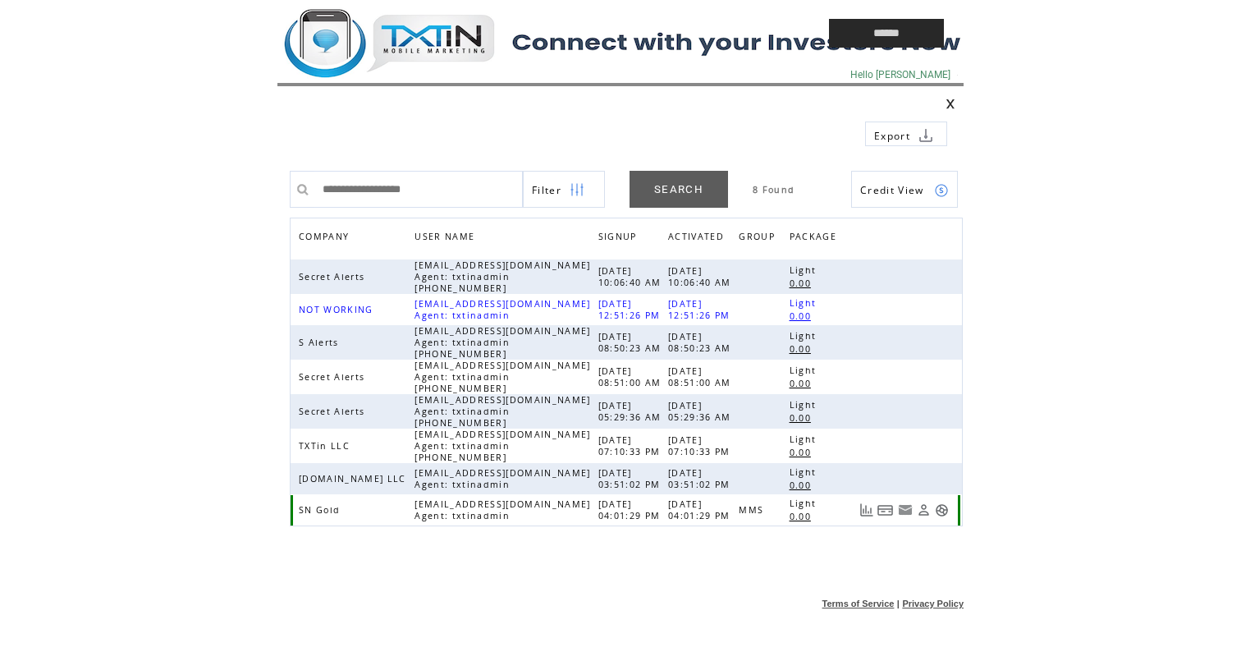
click at [945, 514] on link at bounding box center [942, 510] width 14 height 14
click at [421, 57] on td at bounding box center [515, 33] width 476 height 66
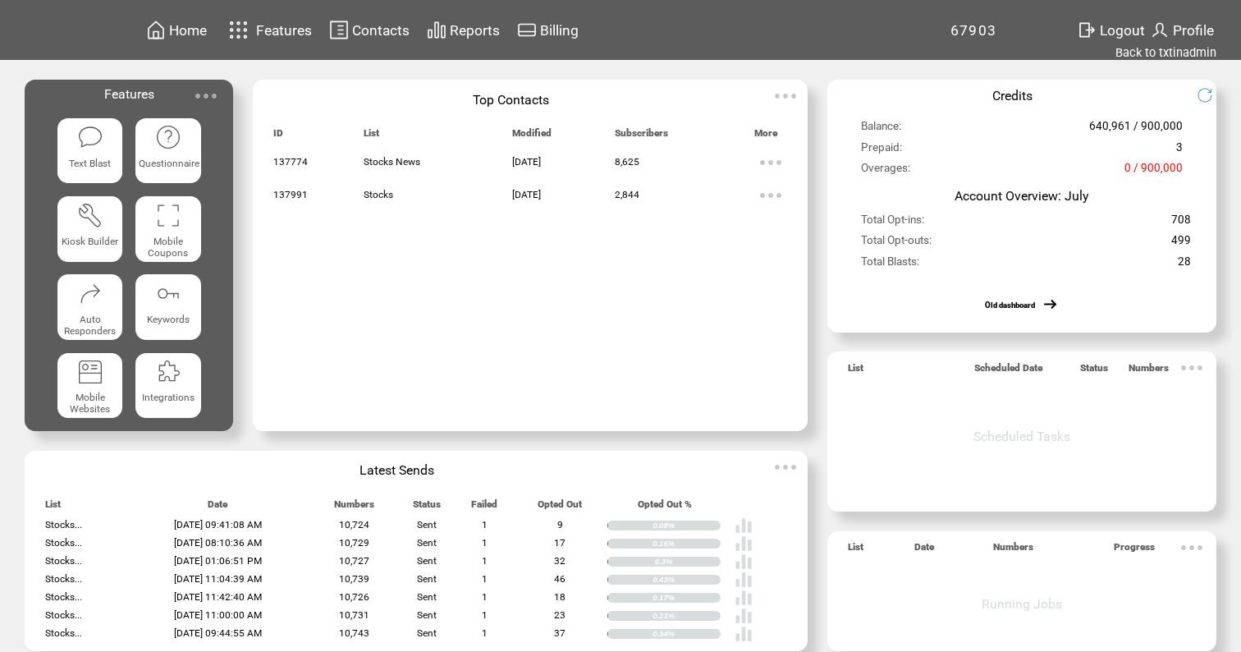
click at [84, 156] on featuretext "Text Blast" at bounding box center [89, 167] width 65 height 26
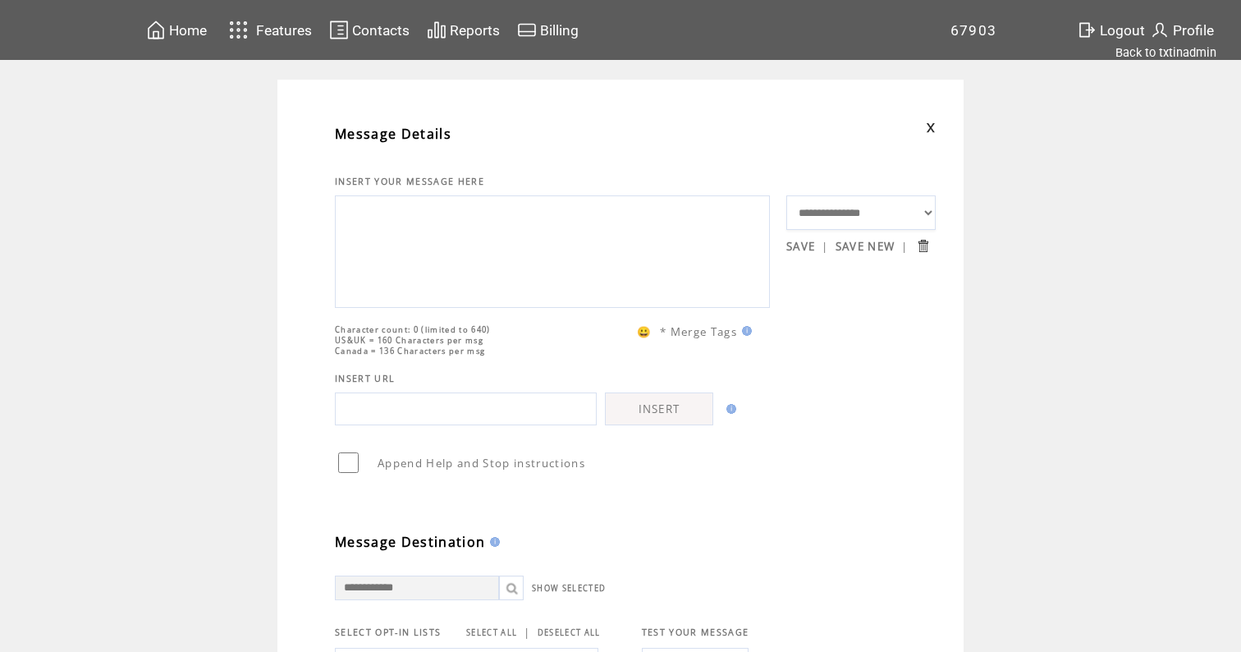
click at [465, 250] on textarea at bounding box center [552, 249] width 417 height 98
paste textarea "**********"
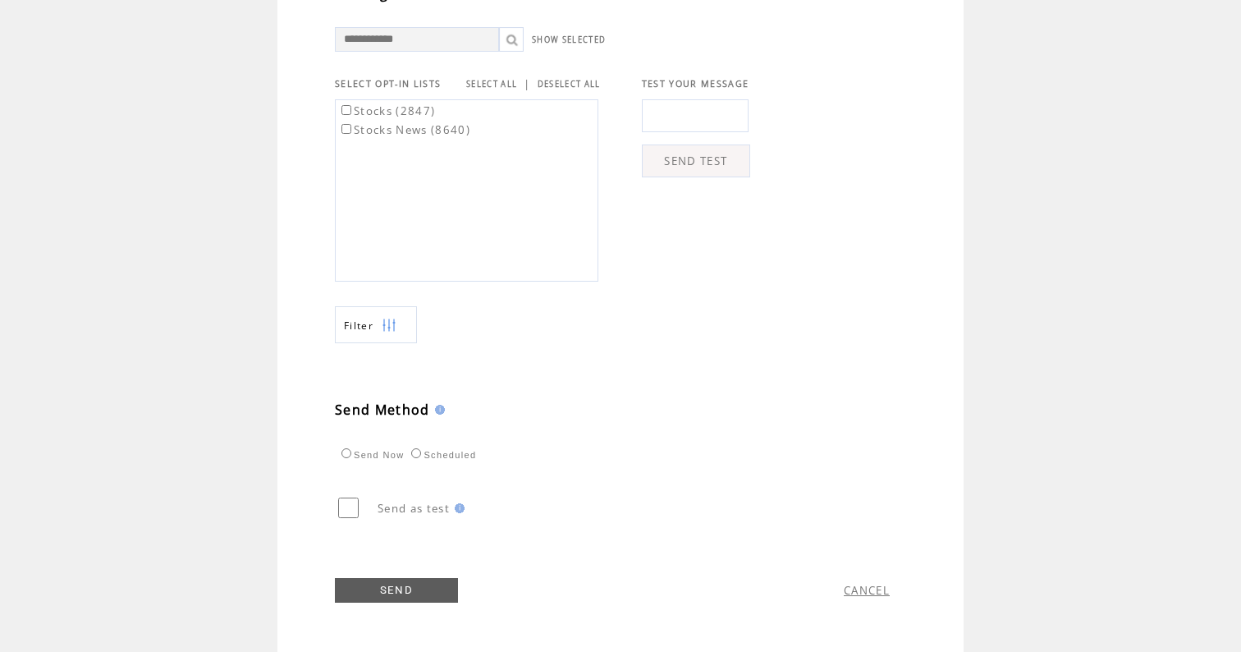
scroll to position [582, 0]
type textarea "**********"
click at [507, 79] on link "SELECT ALL" at bounding box center [491, 84] width 51 height 11
click at [376, 585] on link "SEND" at bounding box center [396, 590] width 123 height 25
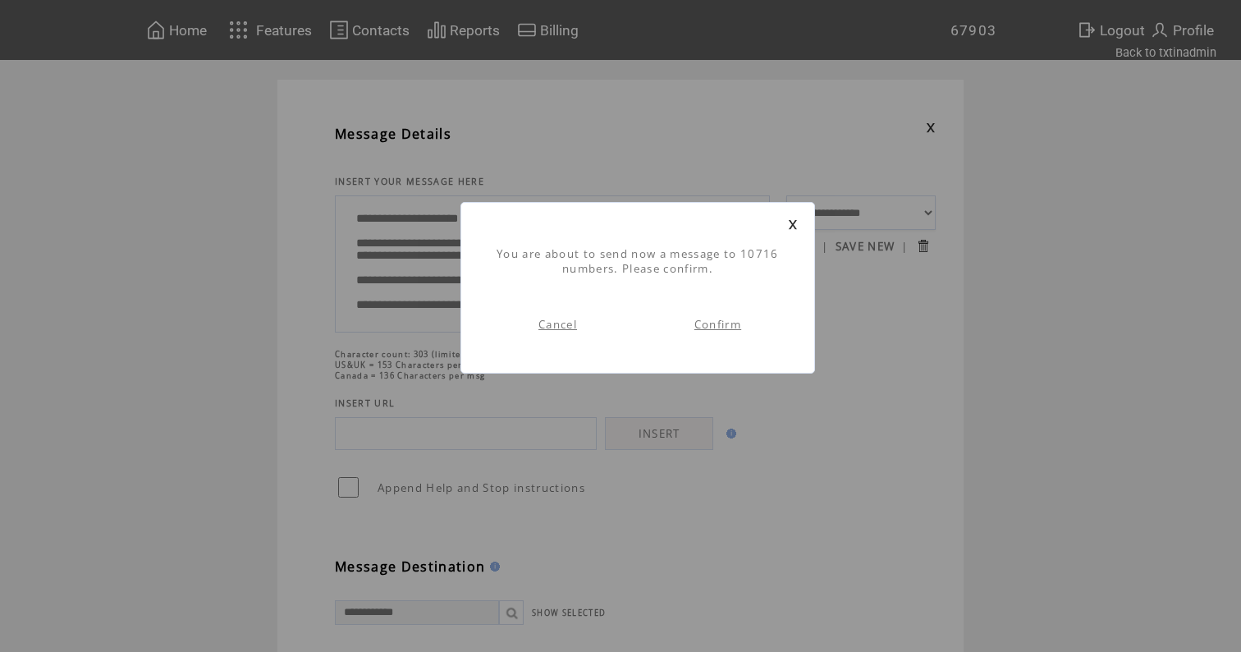
scroll to position [1, 0]
click at [708, 324] on link "Confirm" at bounding box center [717, 324] width 47 height 15
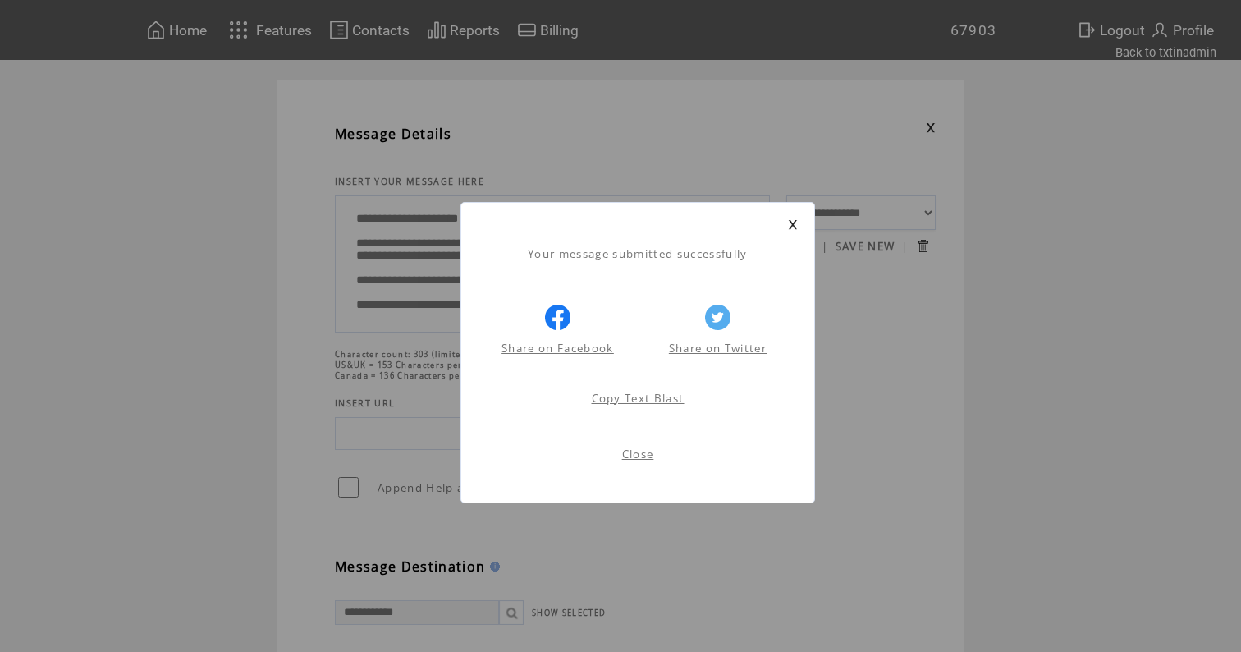
scroll to position [1, 0]
click at [792, 223] on link at bounding box center [793, 224] width 10 height 11
